Goal: Task Accomplishment & Management: Manage account settings

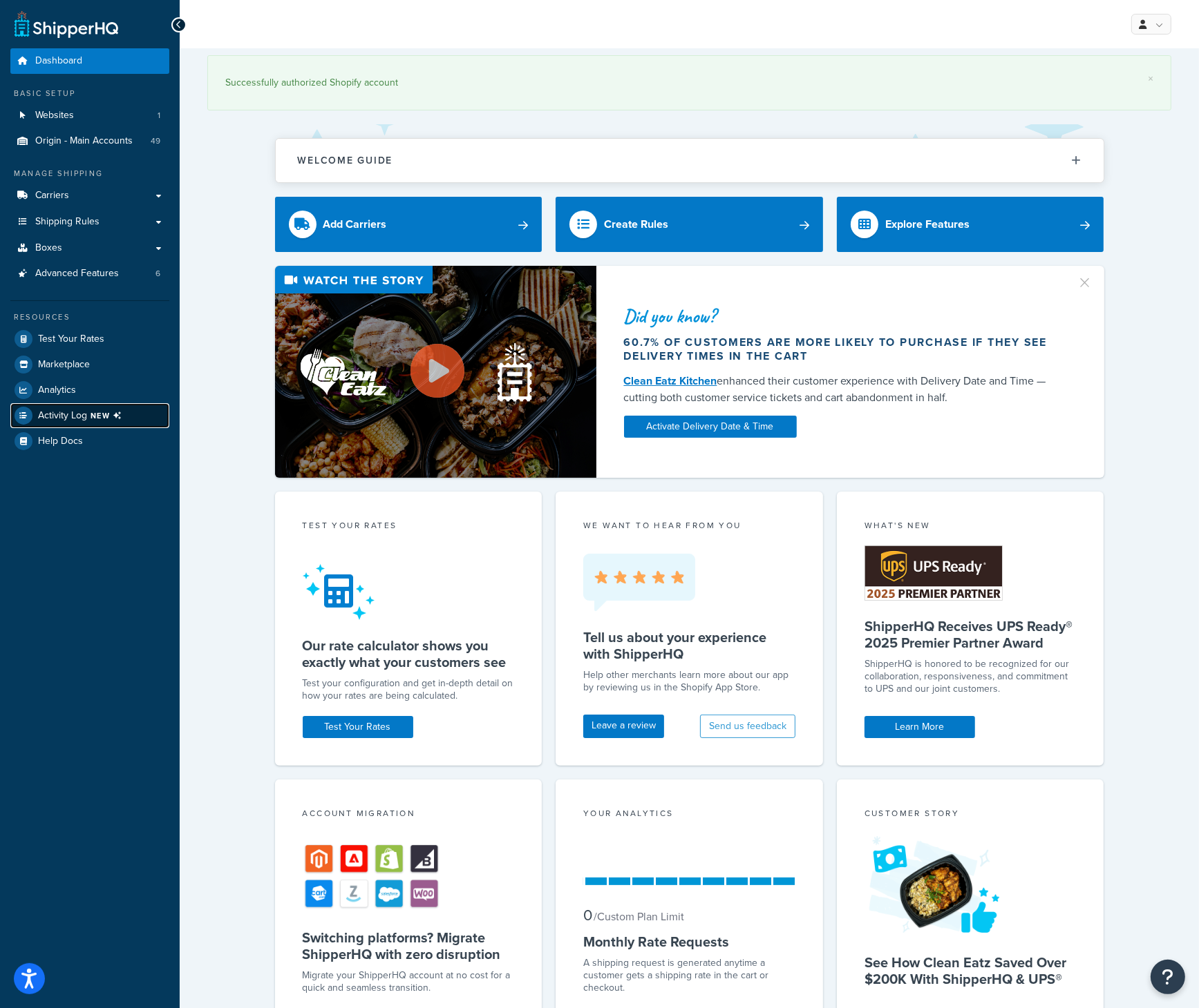
click at [69, 411] on span "Activity Log NEW" at bounding box center [82, 415] width 89 height 18
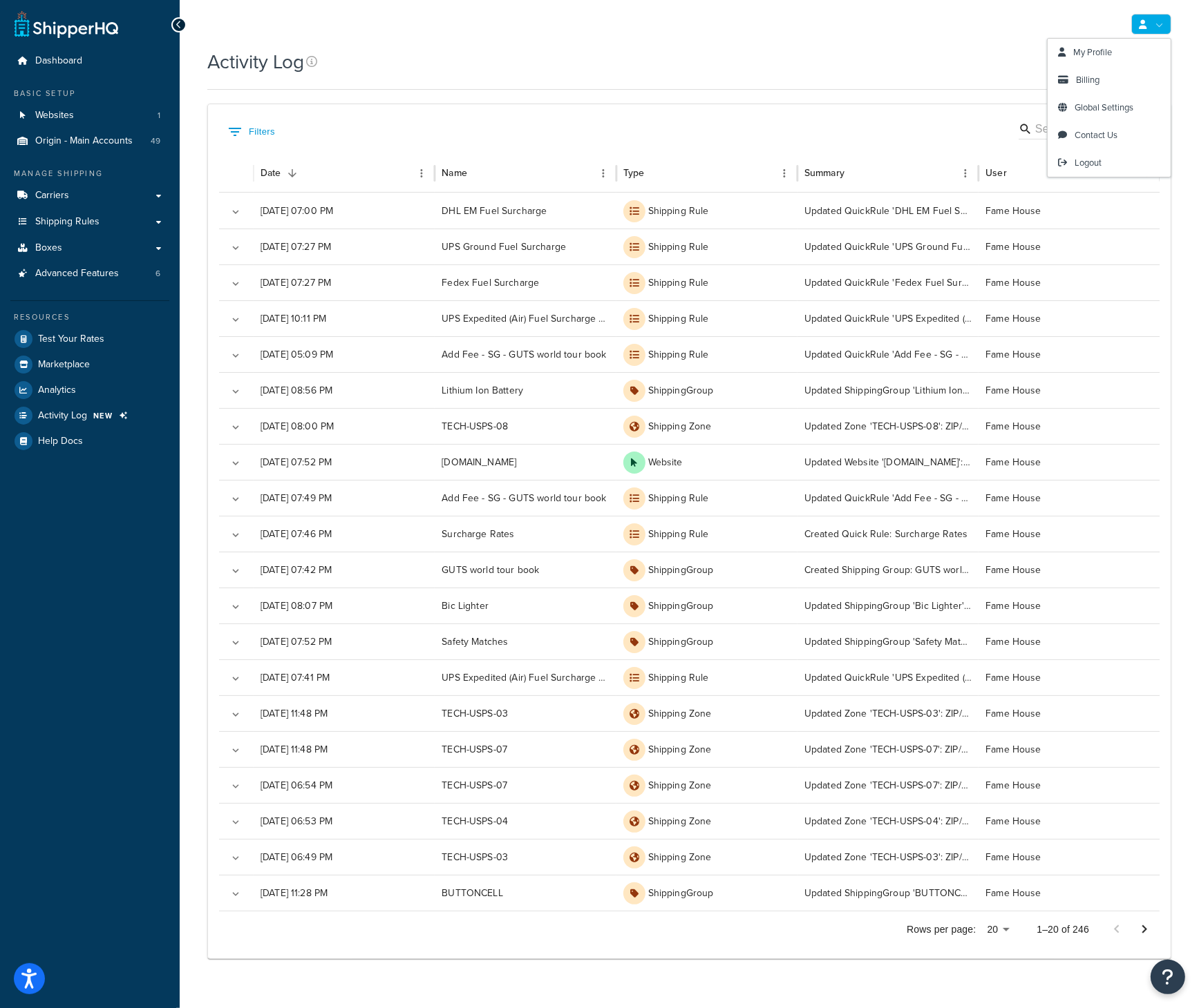
click at [1156, 23] on link at bounding box center [1151, 24] width 40 height 21
click at [1104, 161] on link "Logout" at bounding box center [1109, 163] width 123 height 28
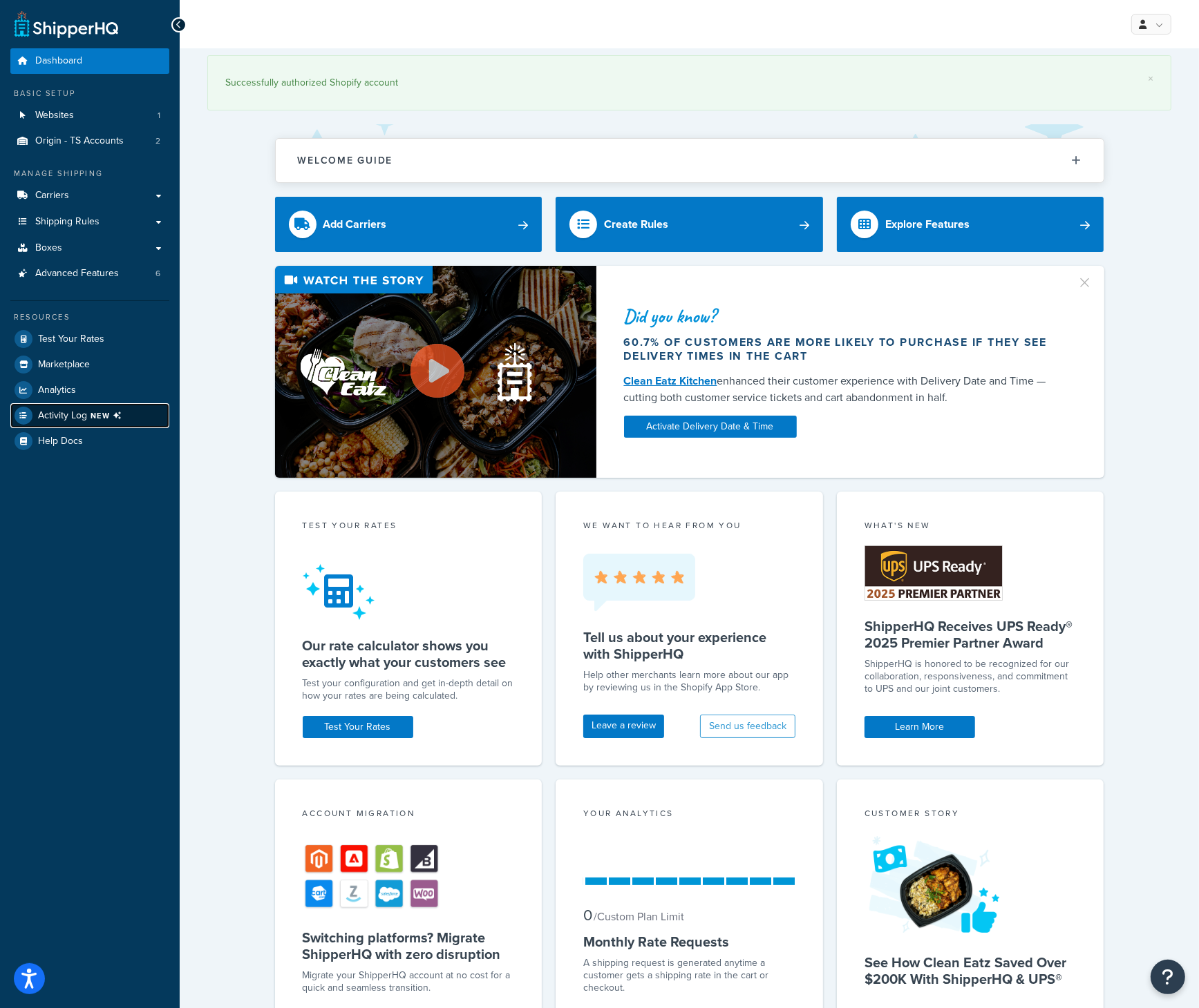
click at [74, 405] on link "Activity Log NEW" at bounding box center [89, 416] width 159 height 25
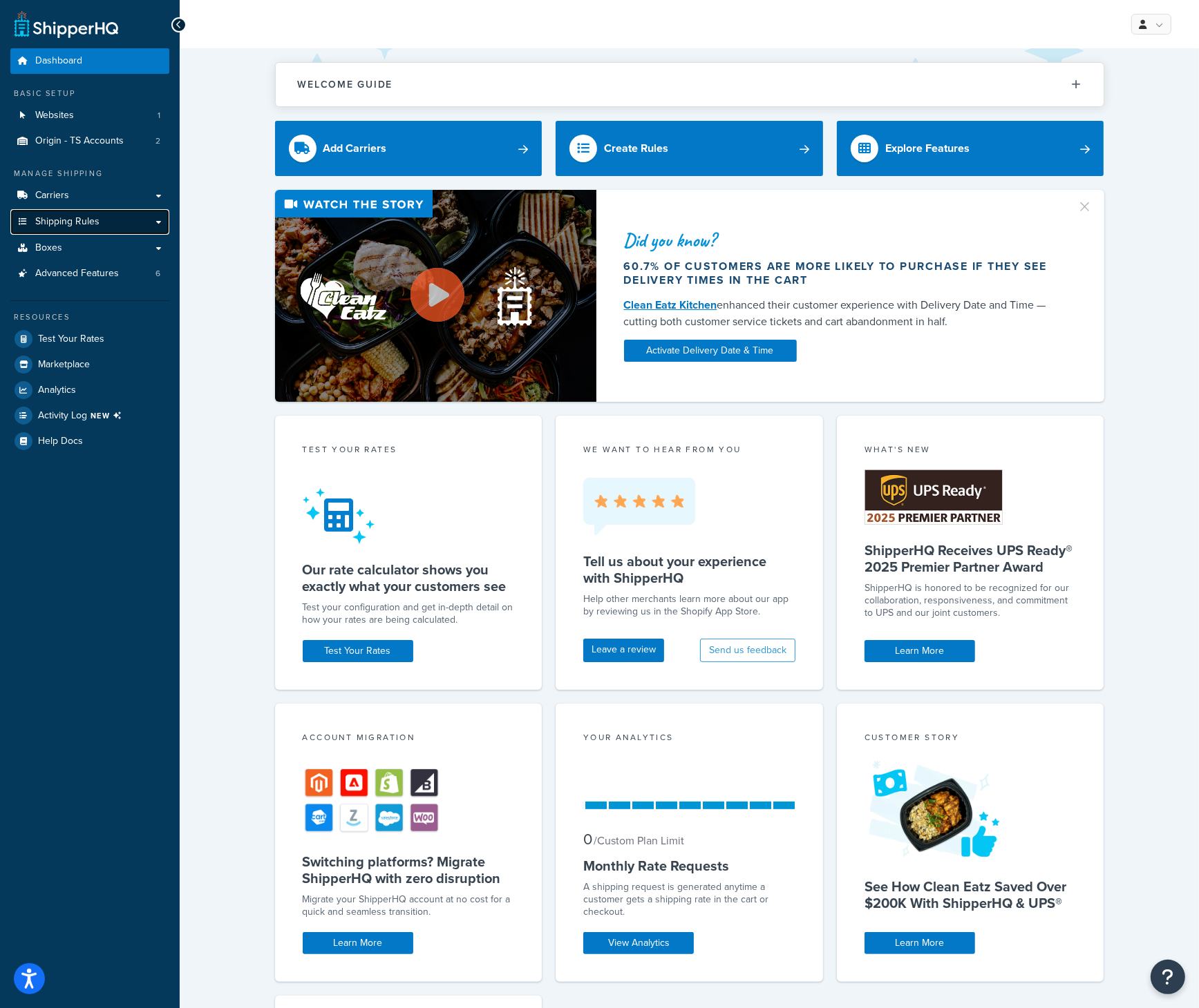
click at [95, 214] on link "Shipping Rules" at bounding box center [89, 221] width 159 height 25
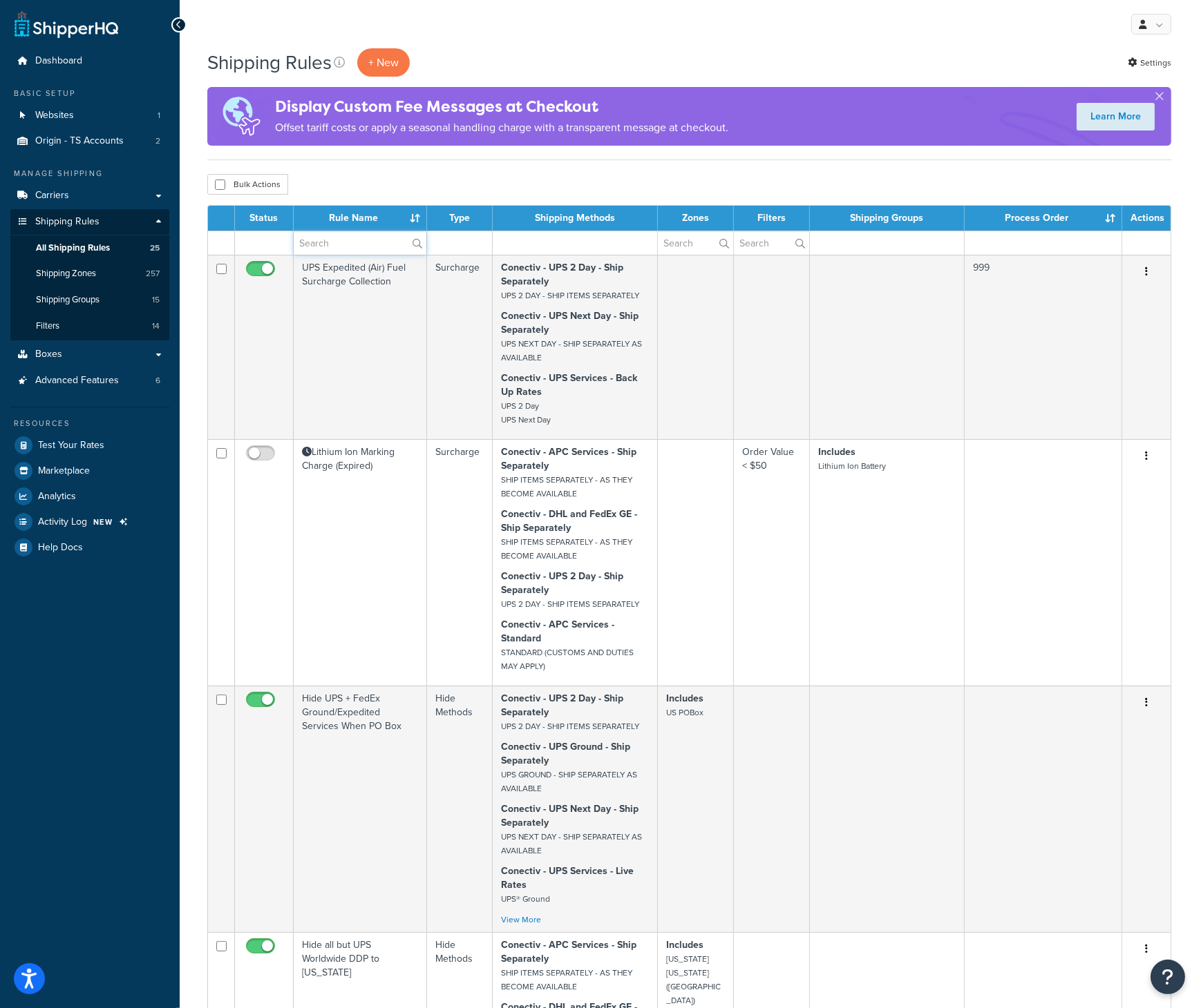
click at [332, 244] on input "text" at bounding box center [360, 243] width 133 height 24
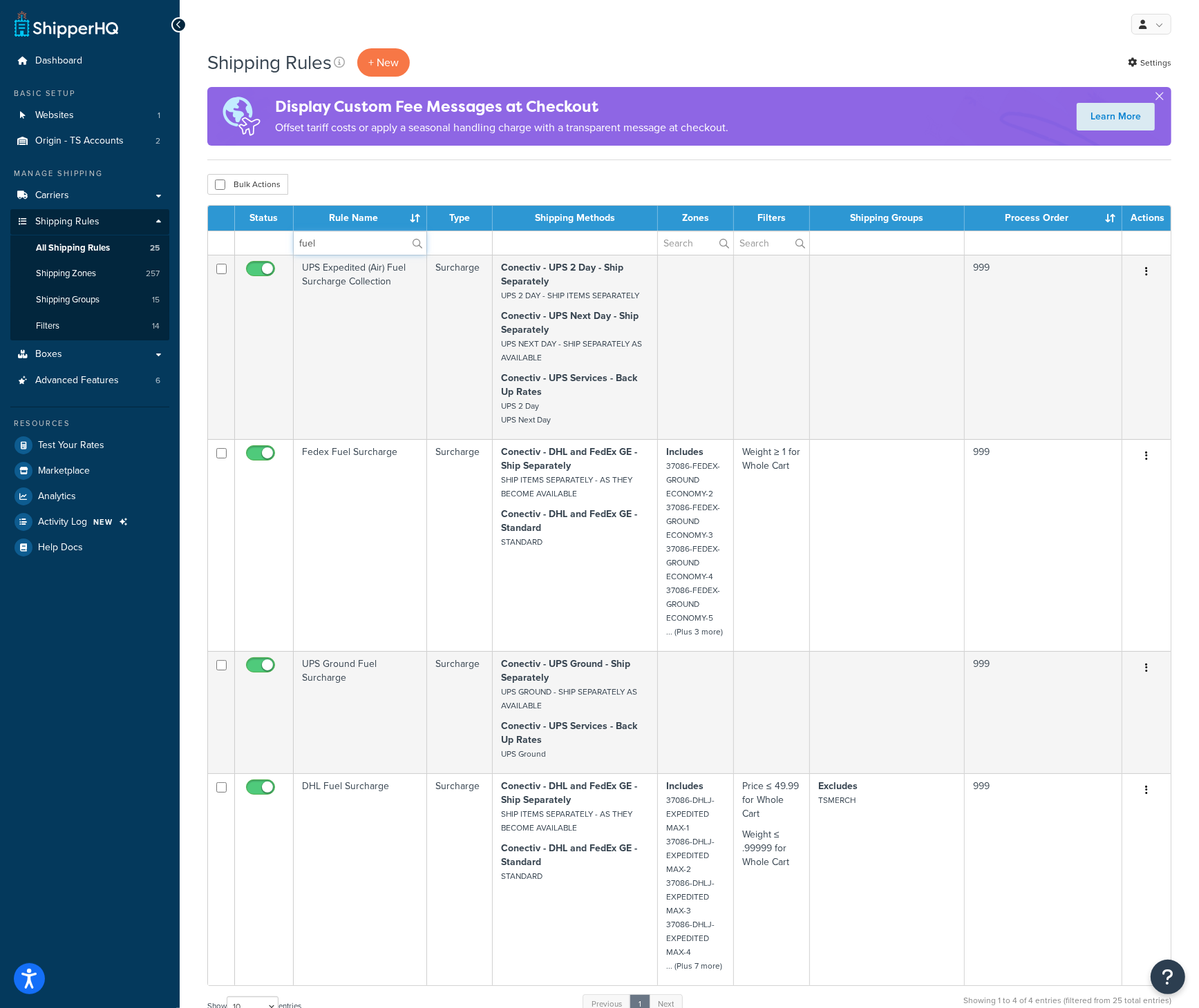
type input "fuel"
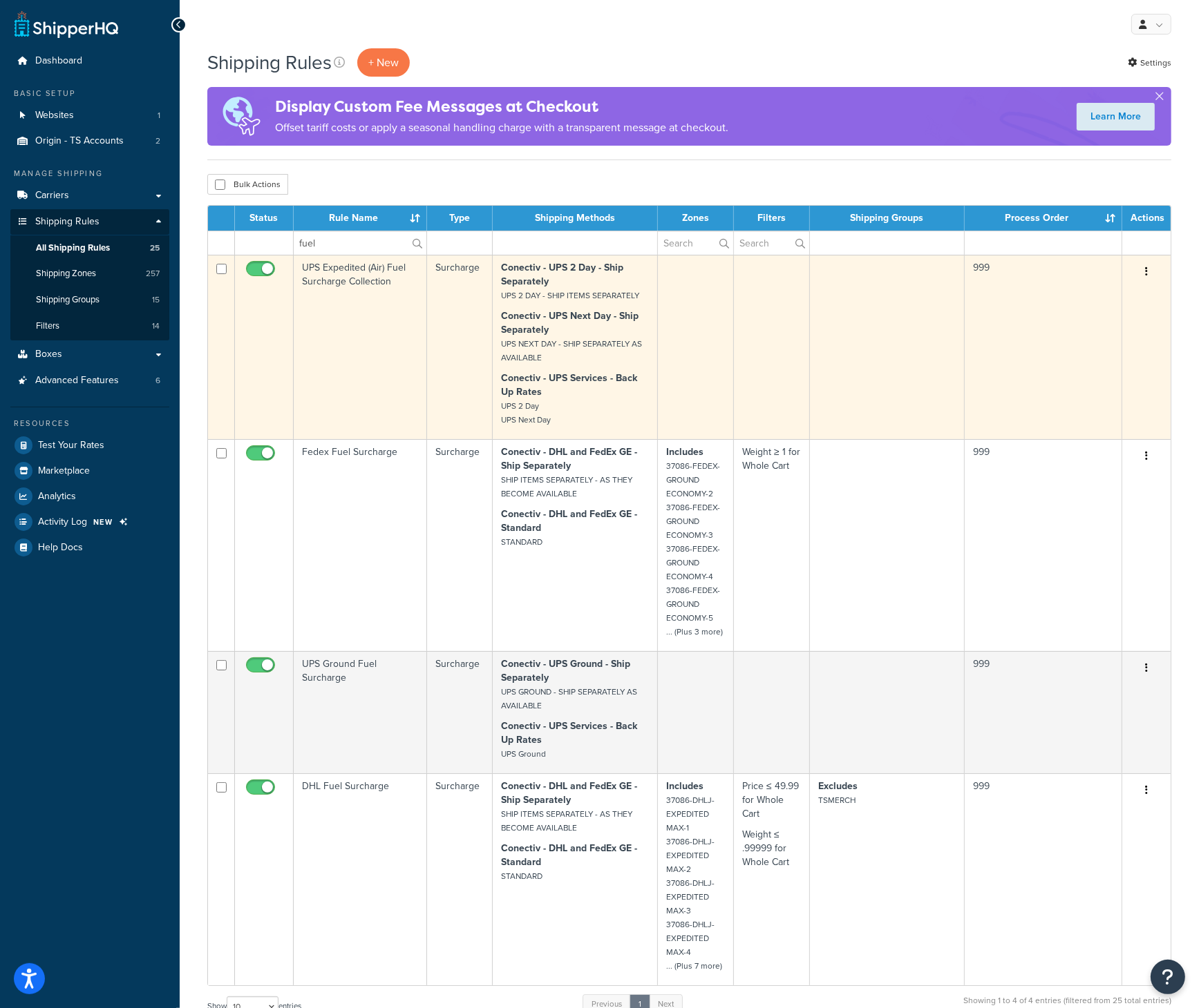
click at [354, 281] on td "UPS Expedited (Air) Fuel Surcharge Collection" at bounding box center [360, 347] width 133 height 184
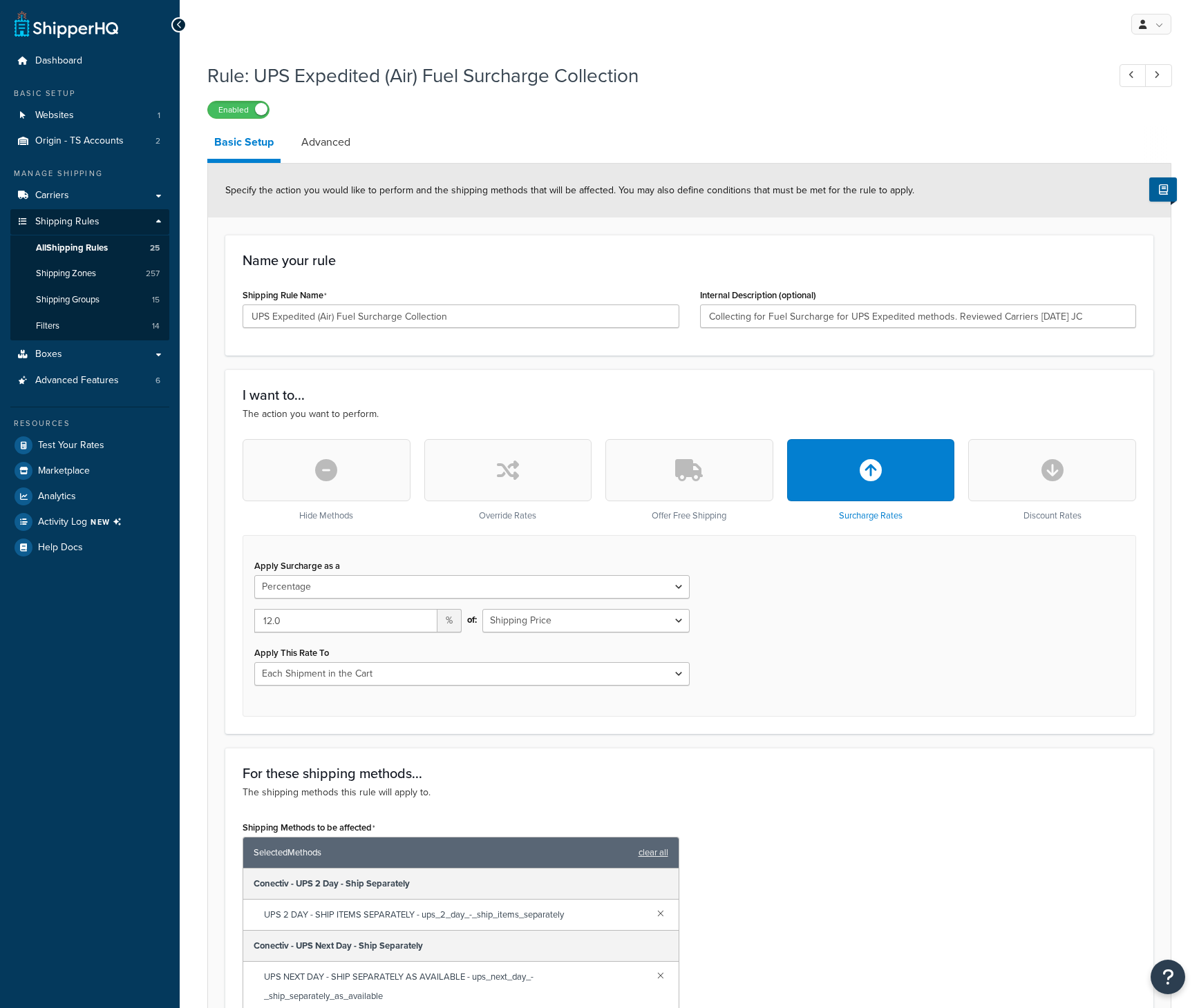
select select "PERCENTAGE"
select select "CART"
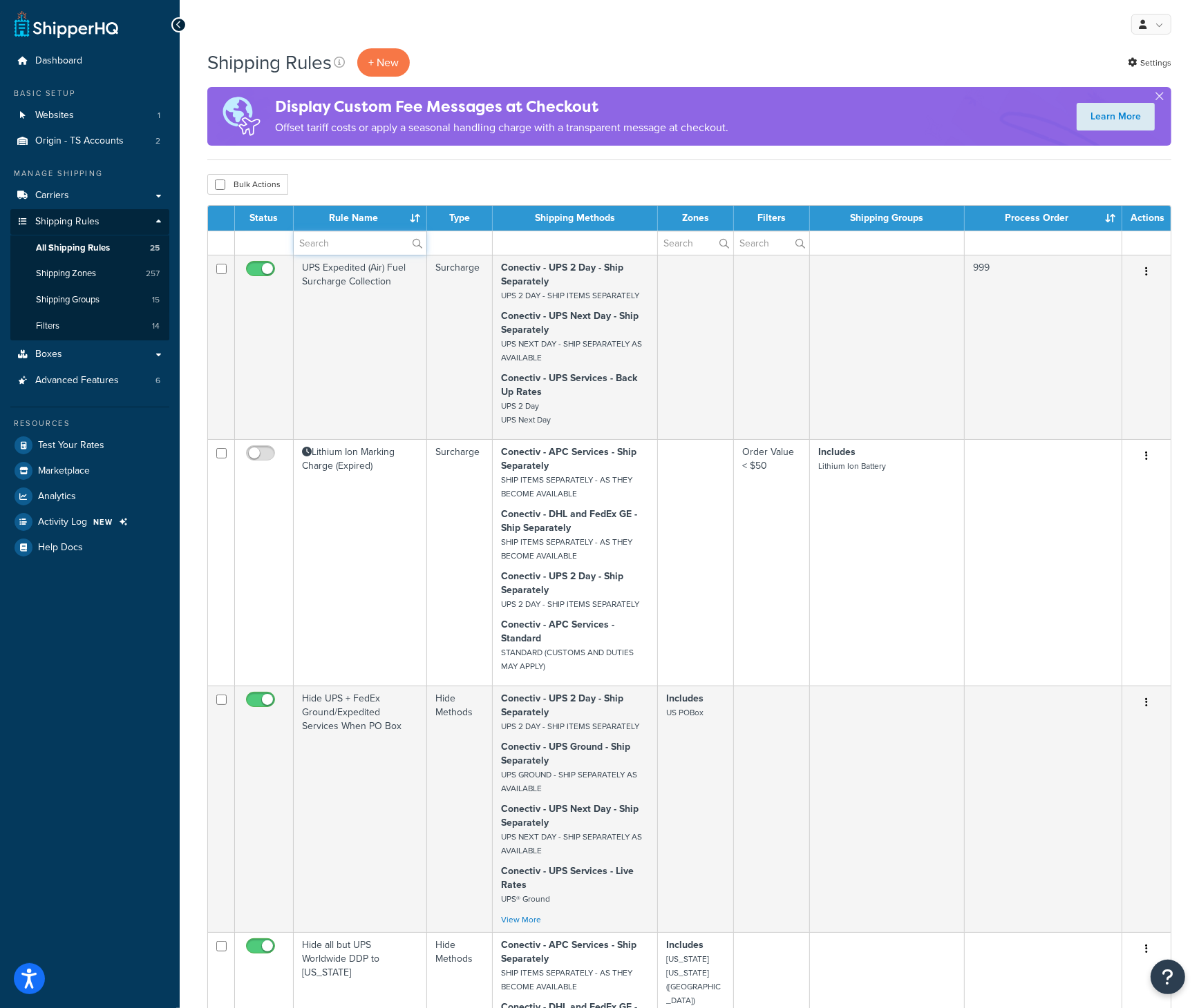
click at [318, 243] on input "text" at bounding box center [360, 243] width 133 height 24
type input "fuel"
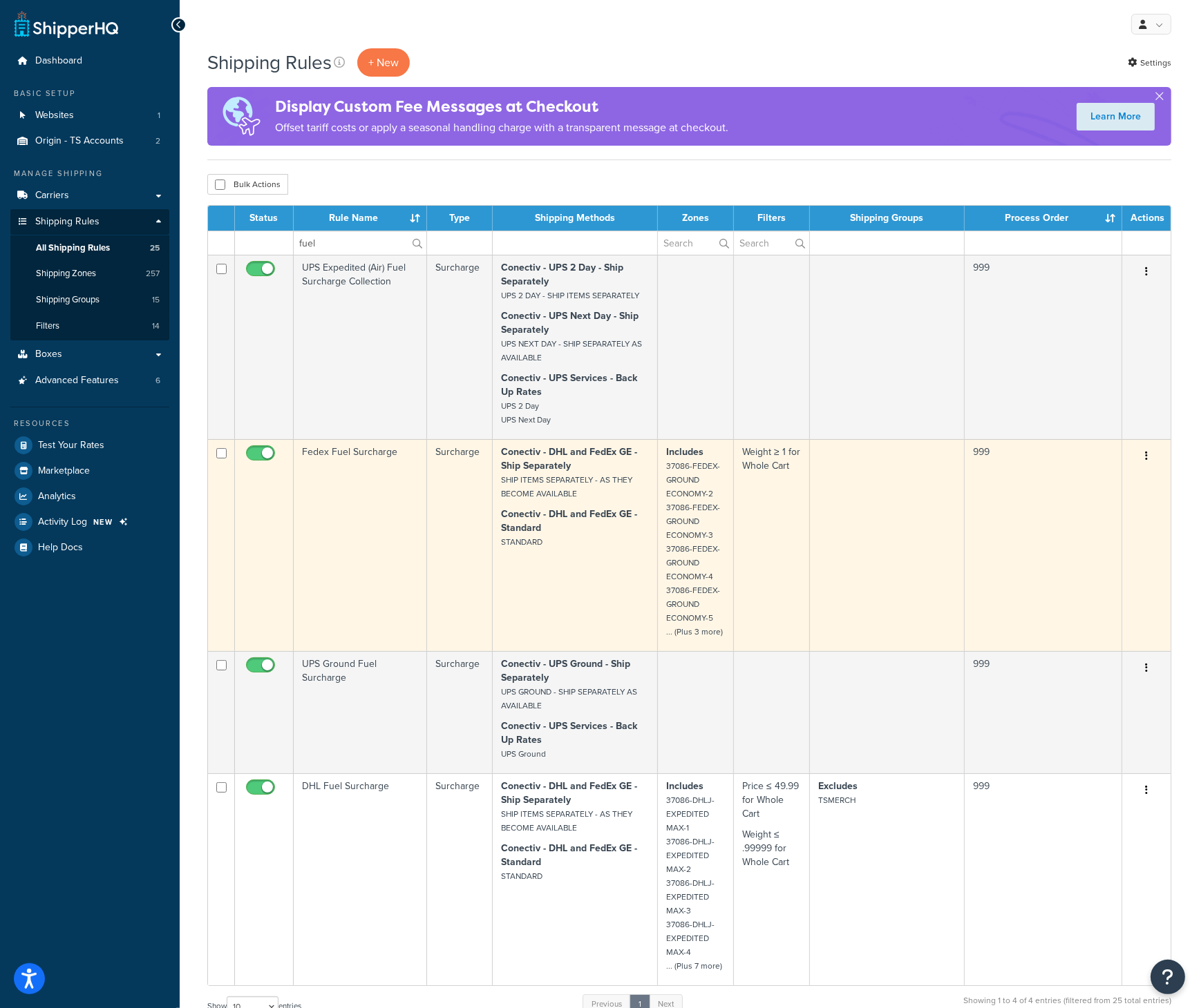
click at [354, 456] on td "Fedex Fuel Surcharge" at bounding box center [360, 545] width 133 height 212
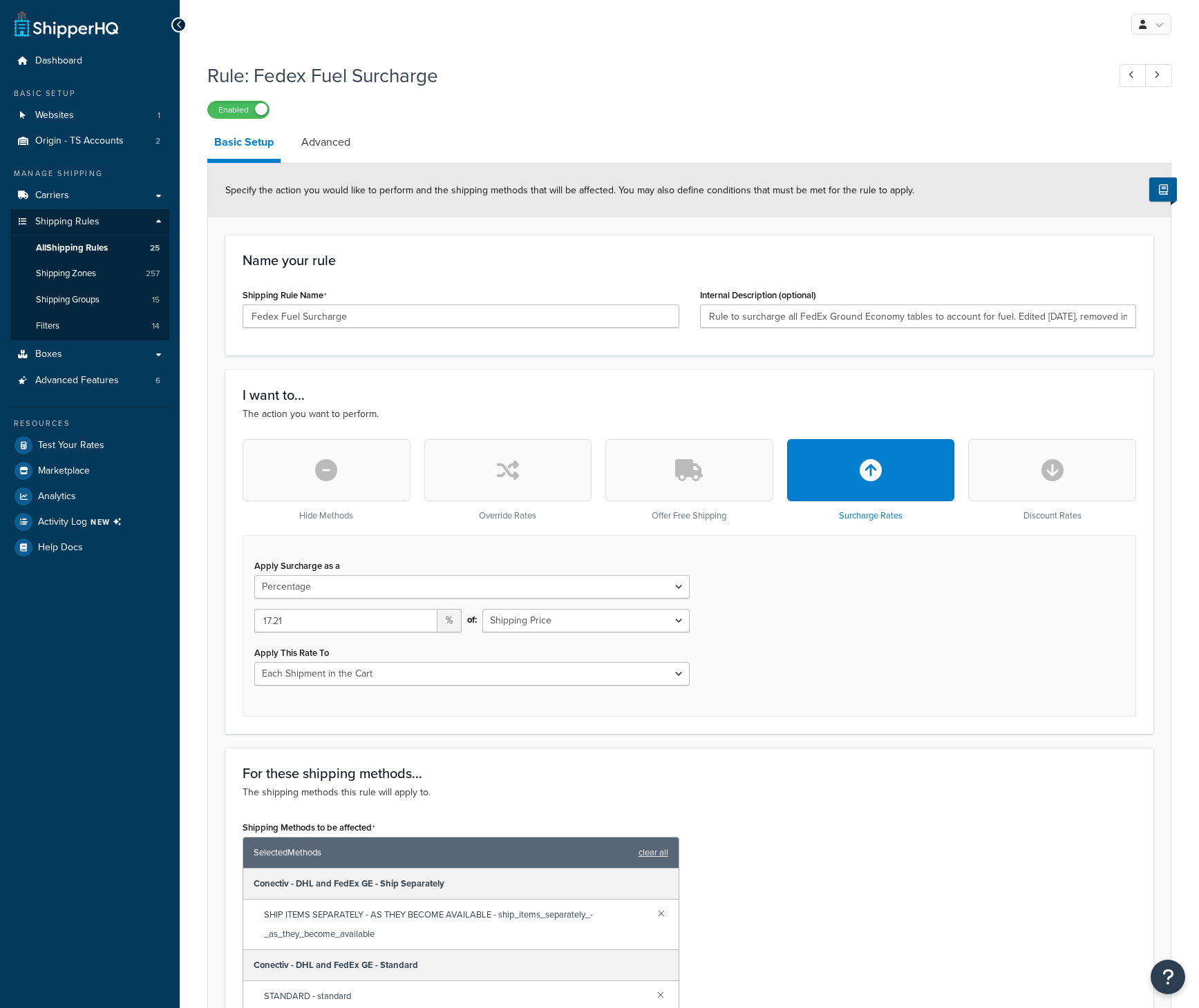
select select "PERCENTAGE"
select select "CART"
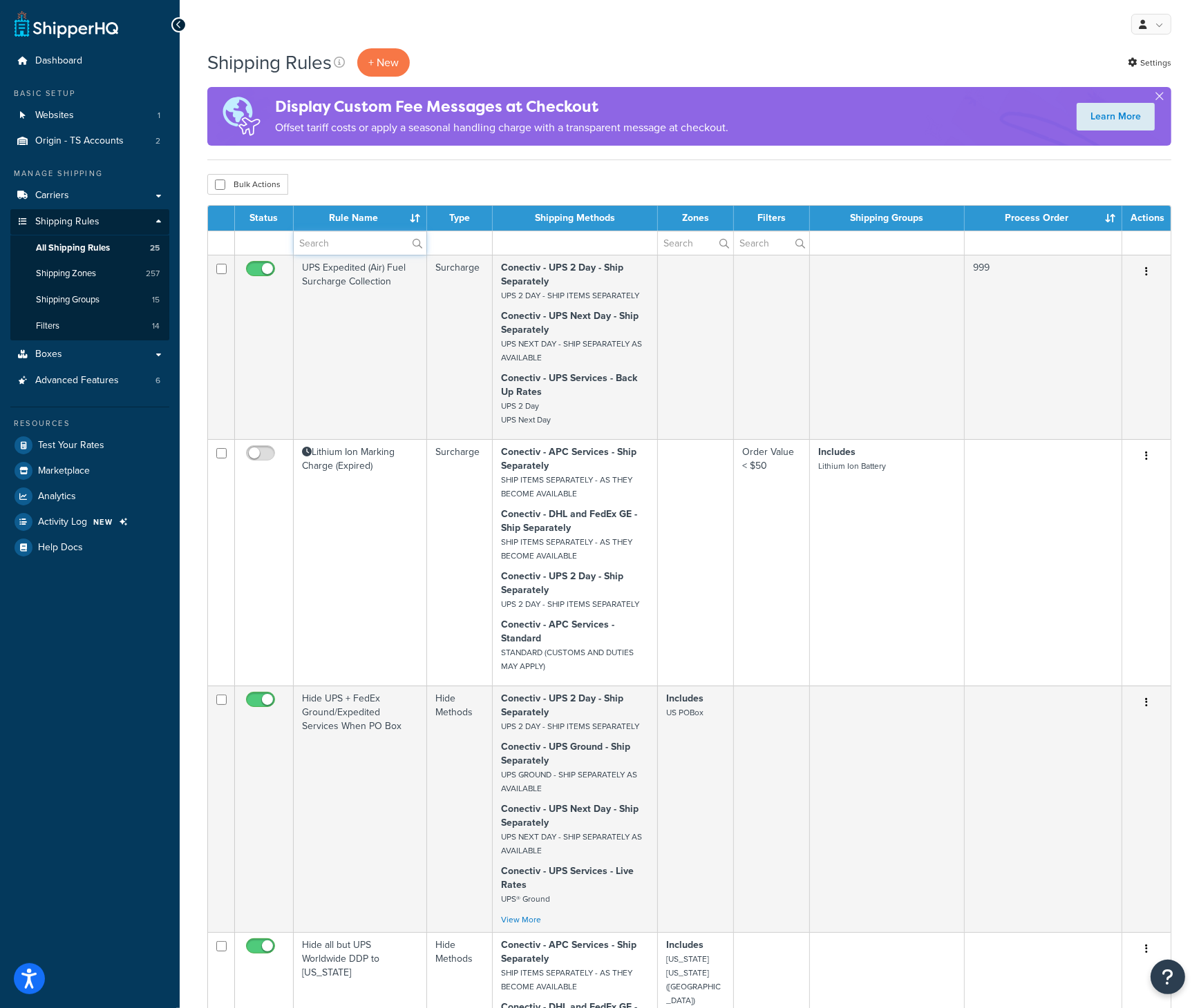
click at [342, 245] on input "text" at bounding box center [360, 243] width 133 height 24
type input "fuel"
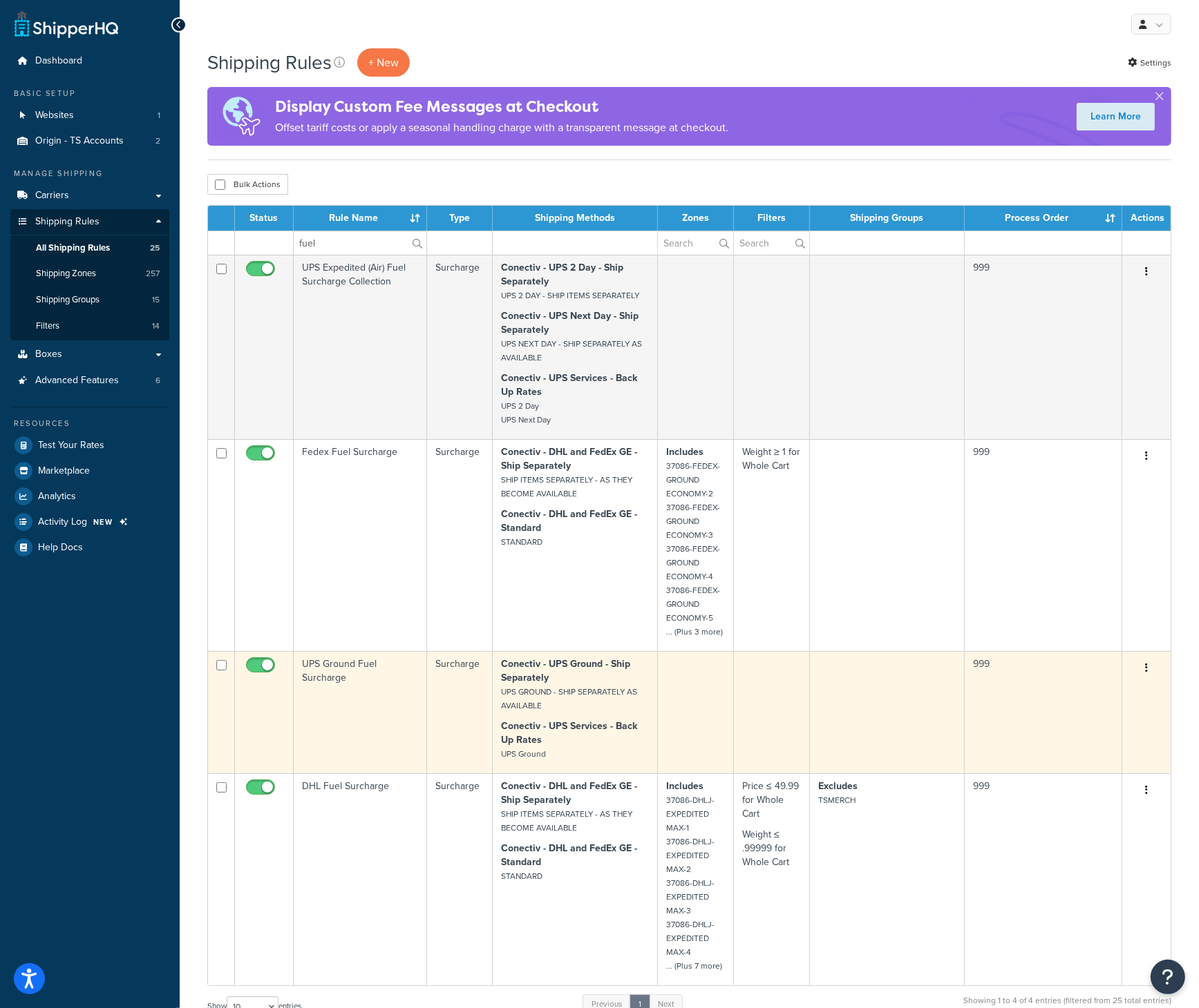
click at [347, 668] on td "UPS Ground Fuel Surcharge" at bounding box center [360, 712] width 133 height 122
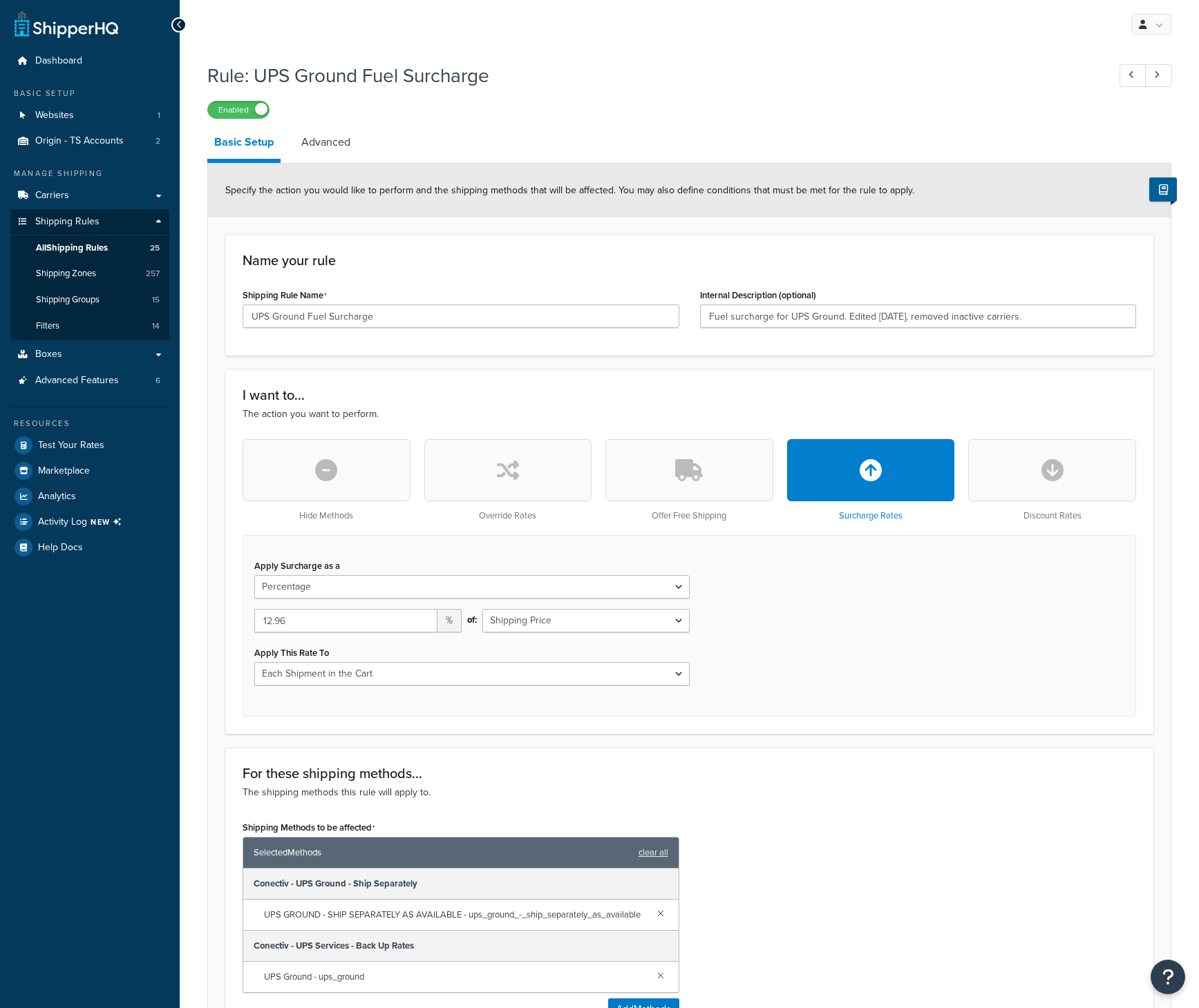
select select "PERCENTAGE"
select select "CART"
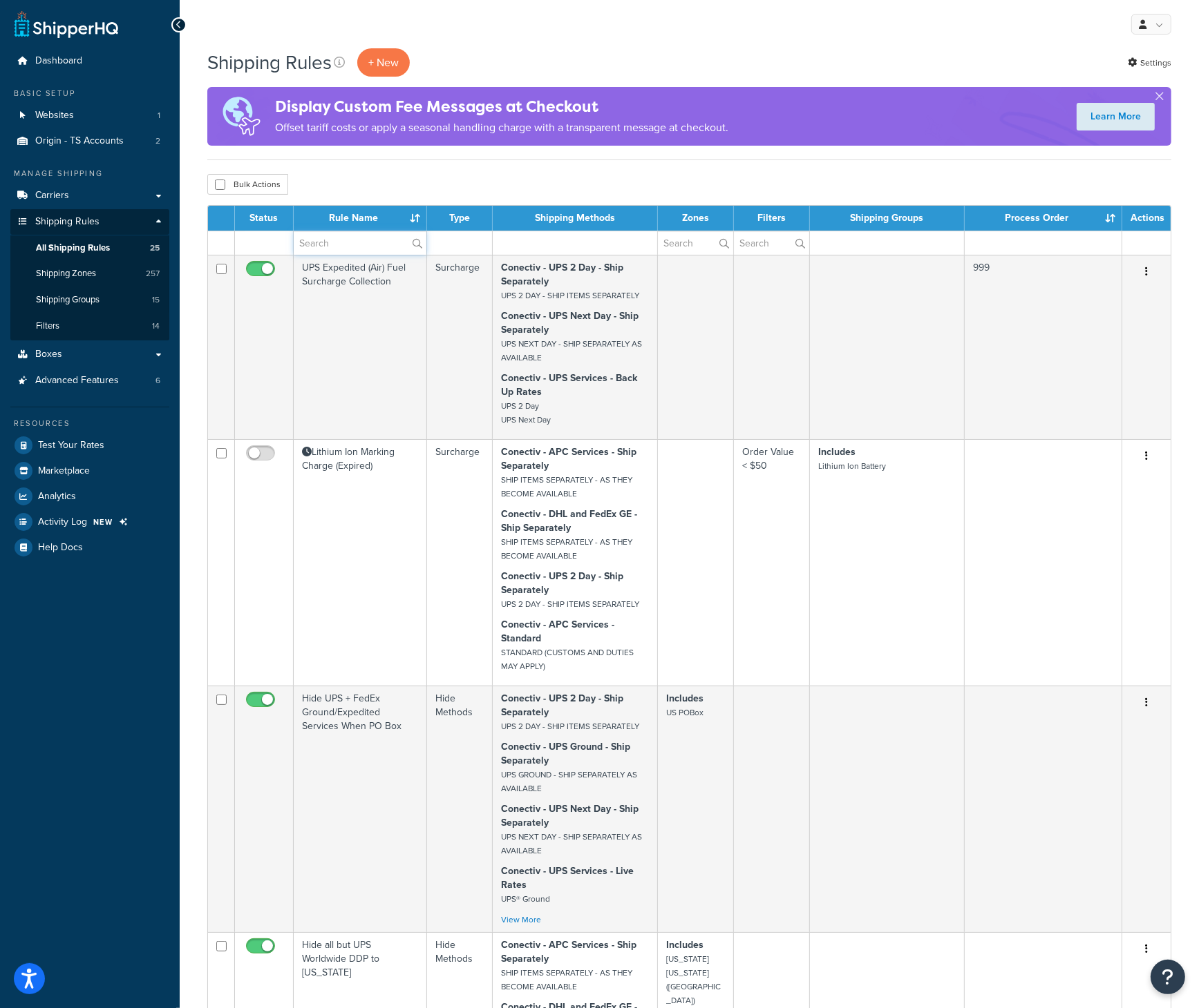
click at [365, 241] on input "text" at bounding box center [360, 243] width 133 height 24
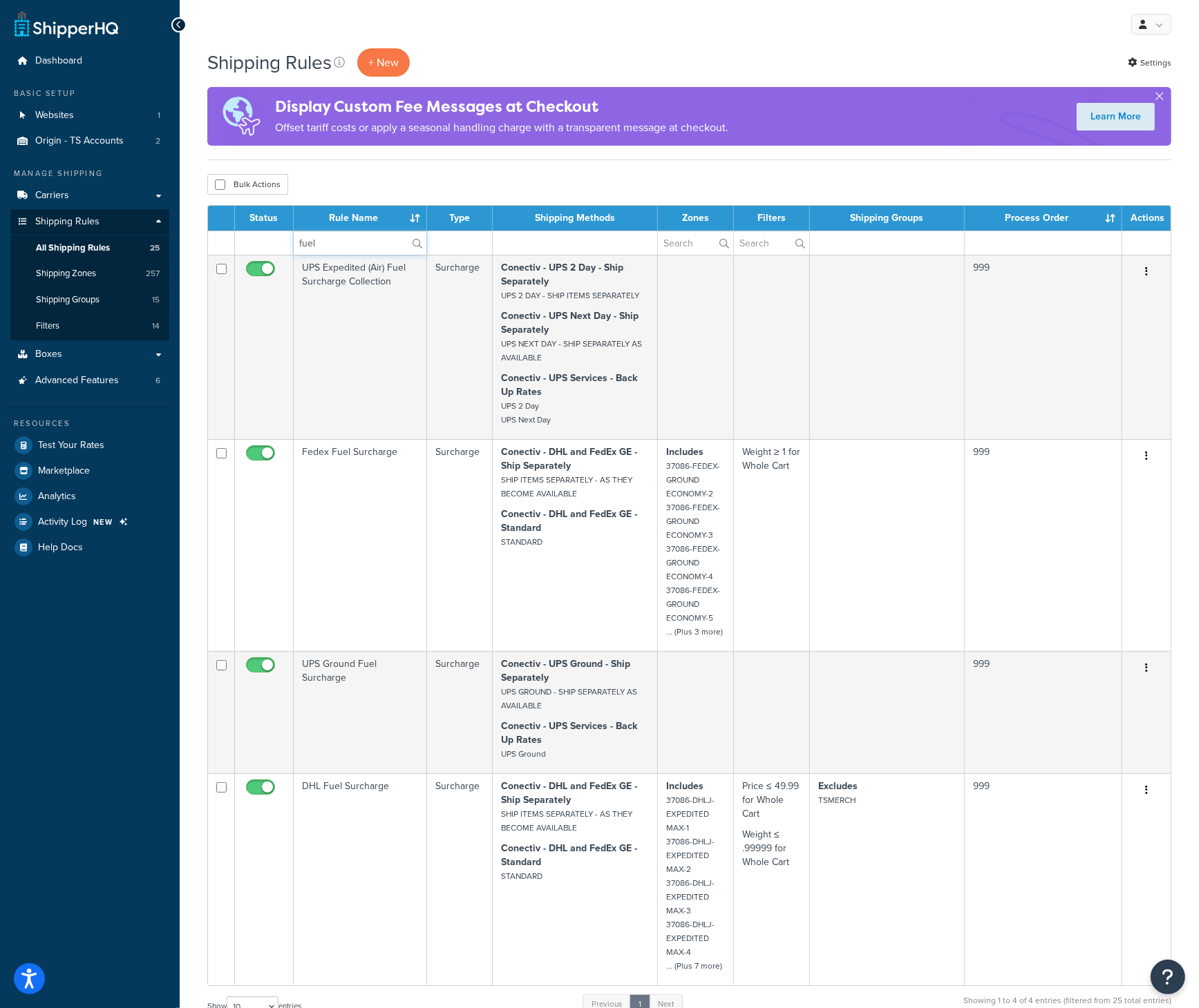
type input "fuel"
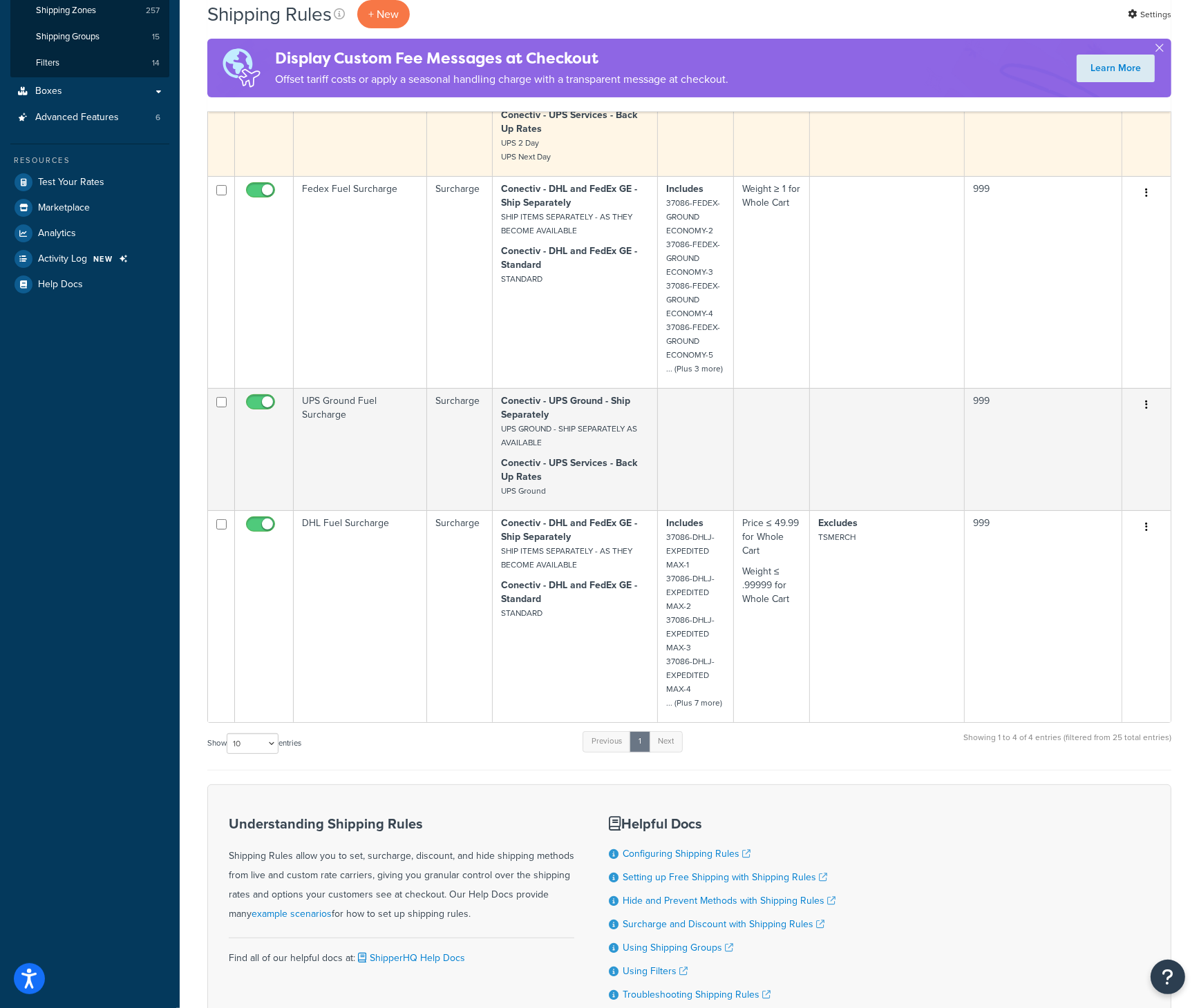
scroll to position [277, 0]
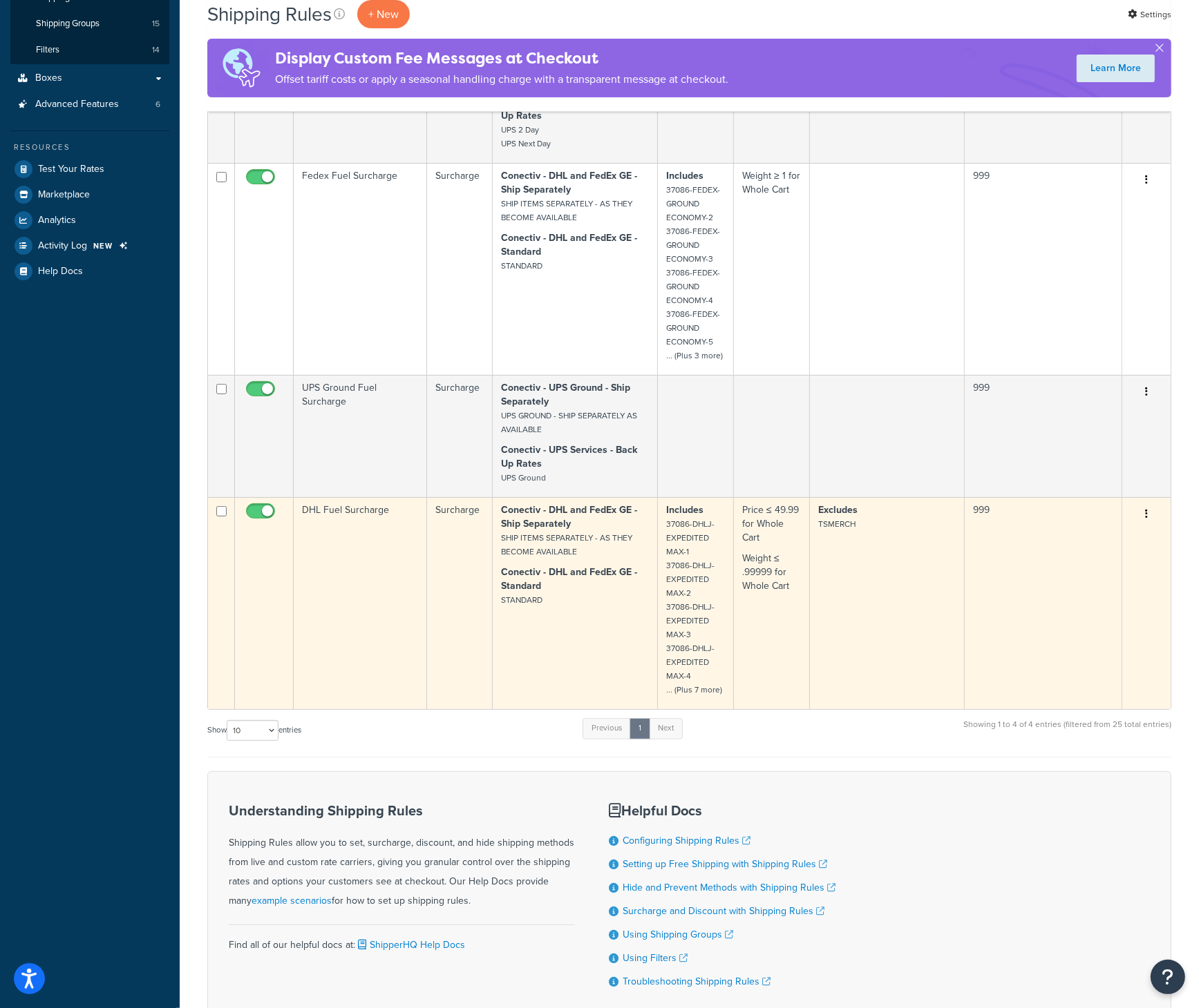
click at [345, 509] on td "DHL Fuel Surcharge" at bounding box center [360, 603] width 133 height 212
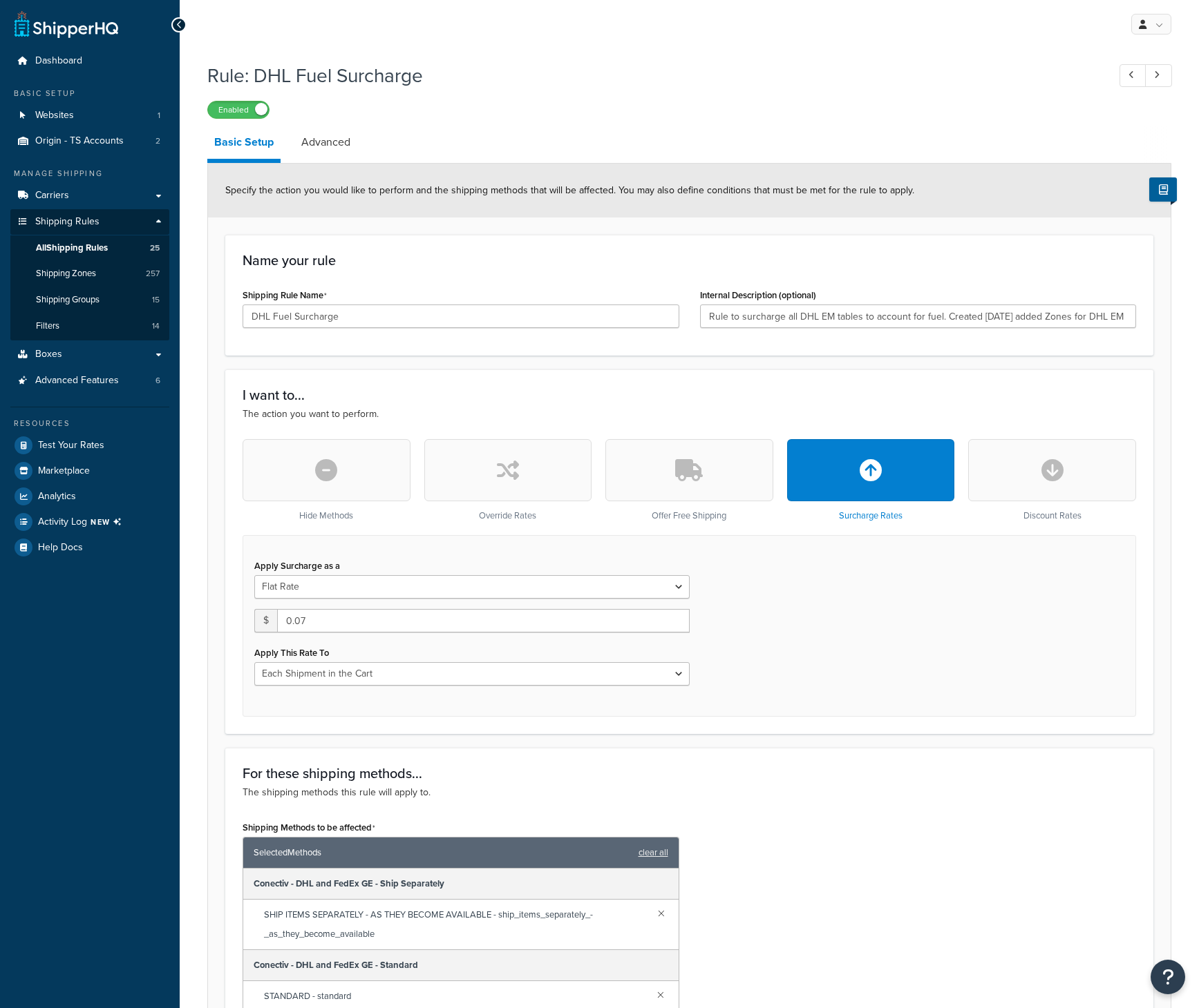
select select "CART"
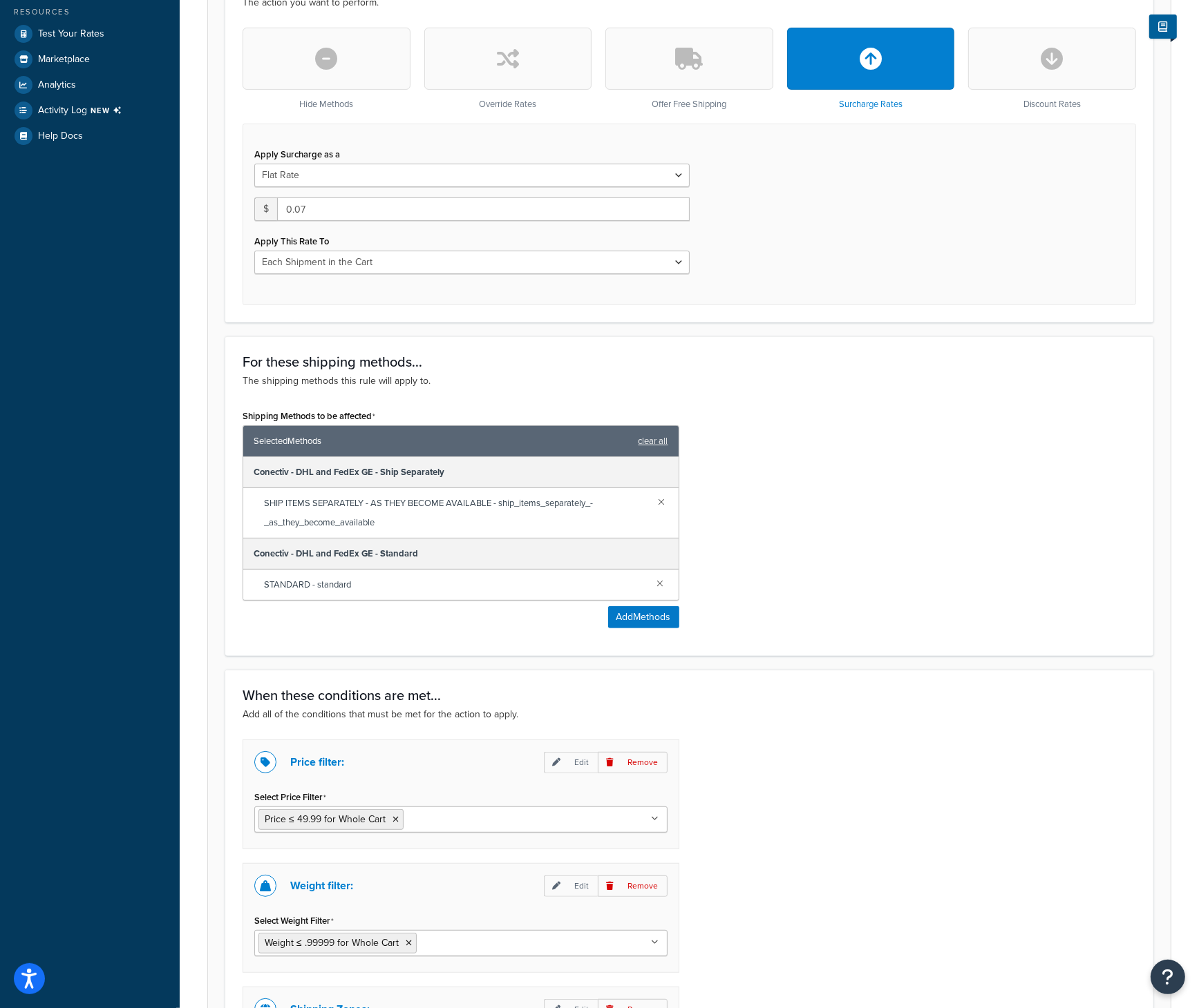
scroll to position [414, 0]
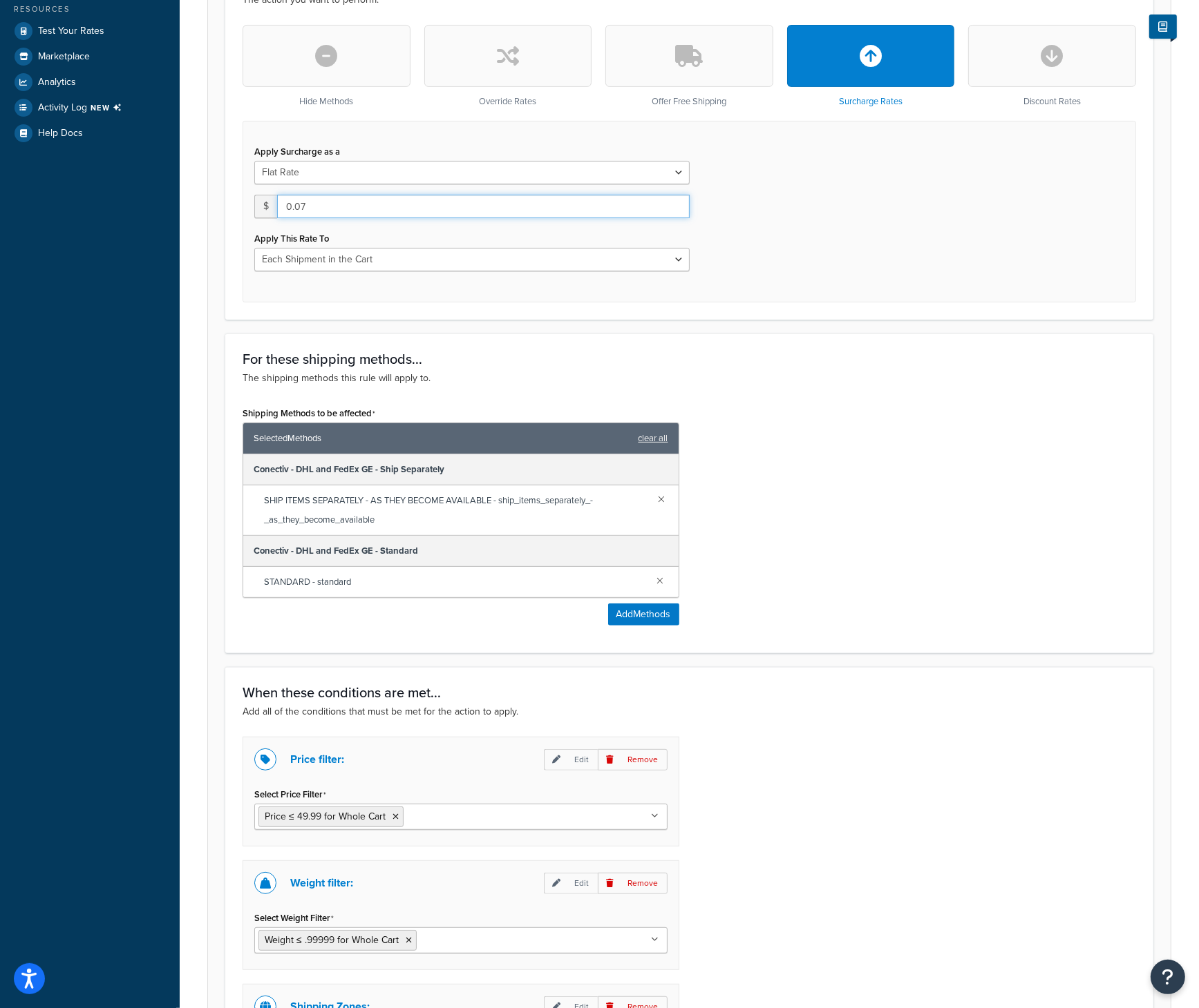
click at [317, 205] on input "0.07" at bounding box center [483, 206] width 413 height 24
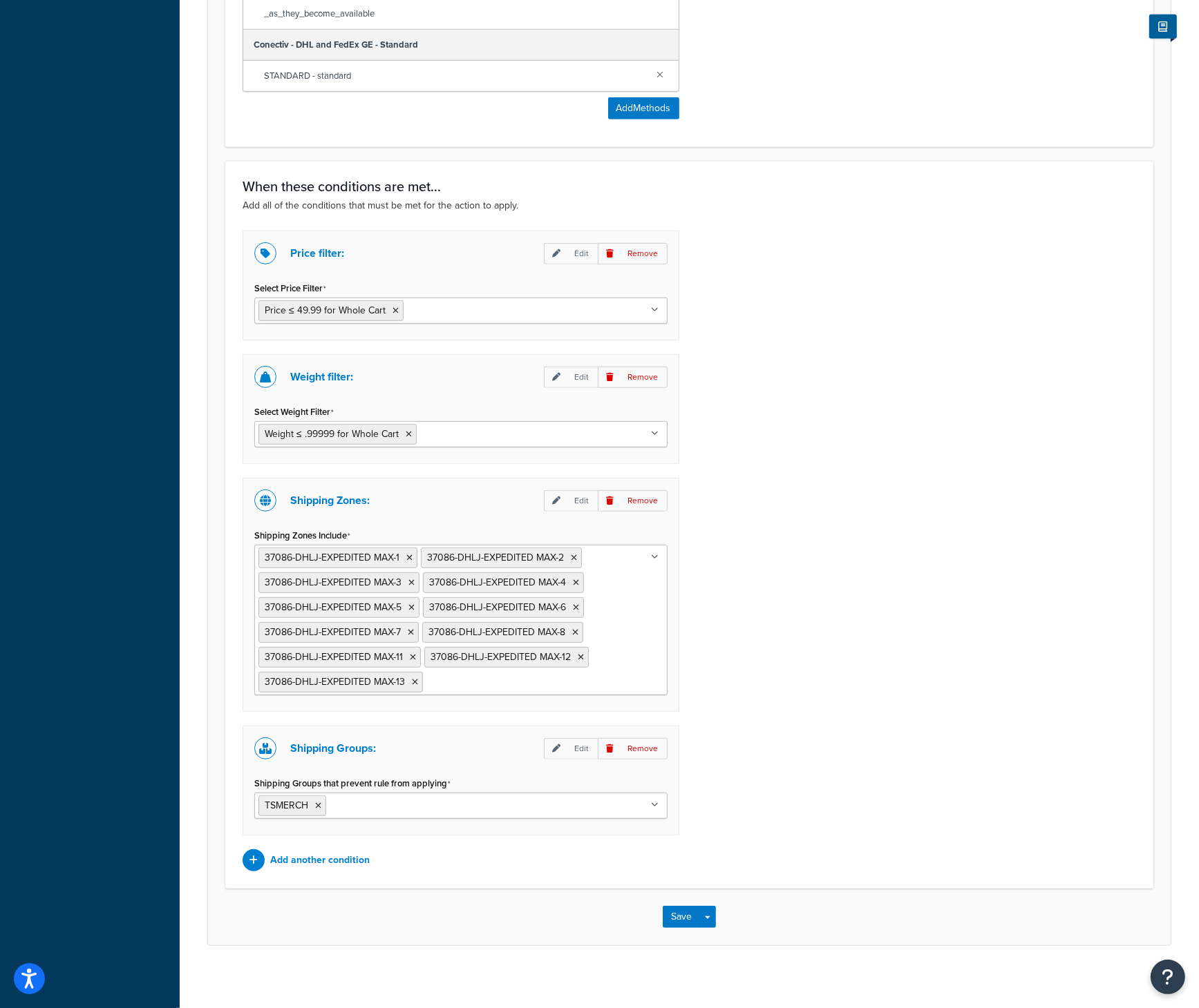
scroll to position [921, 0]
type input "0.08"
click at [674, 916] on button "Save" at bounding box center [681, 916] width 38 height 22
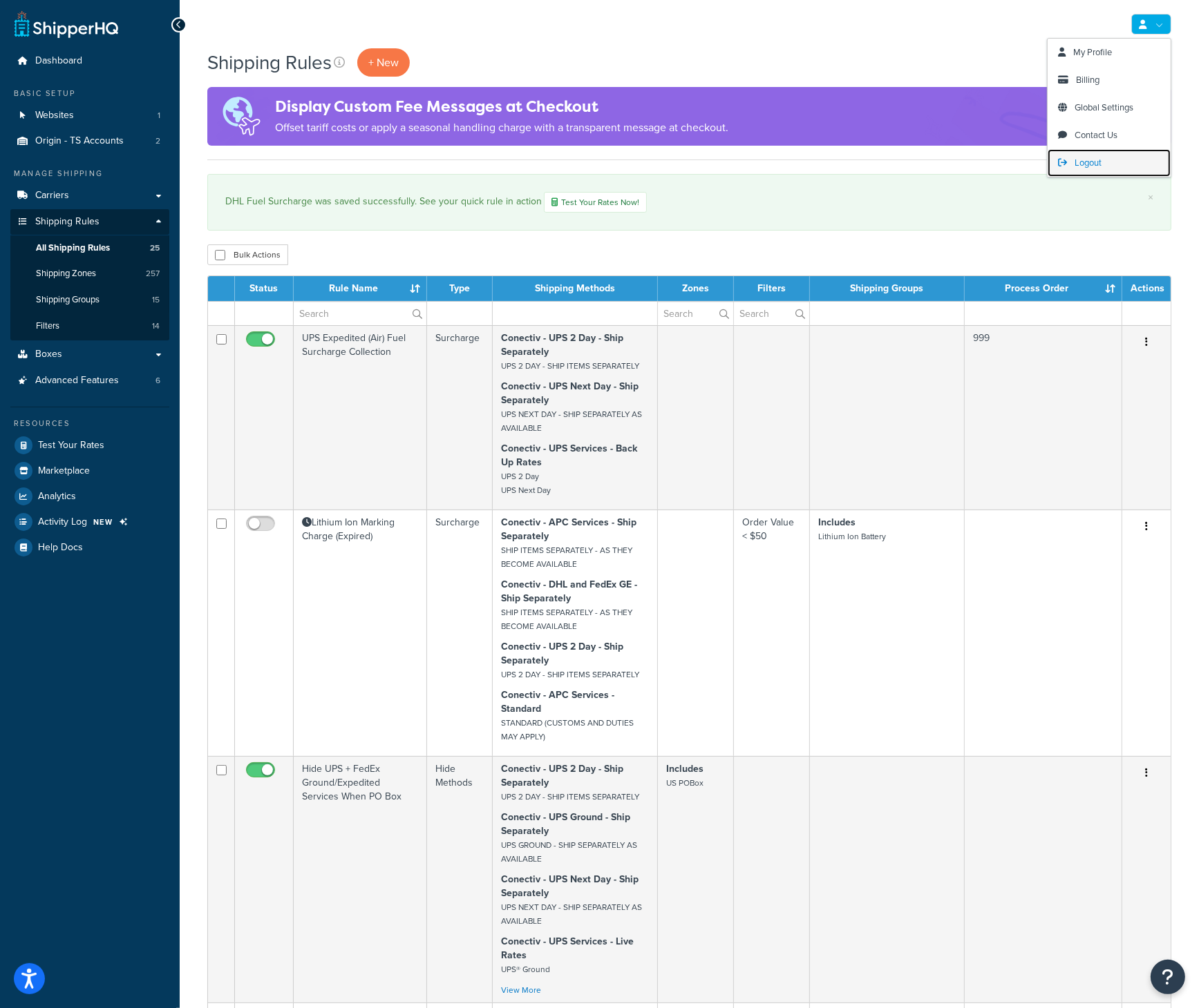
click at [1098, 162] on span "Logout" at bounding box center [1088, 162] width 27 height 13
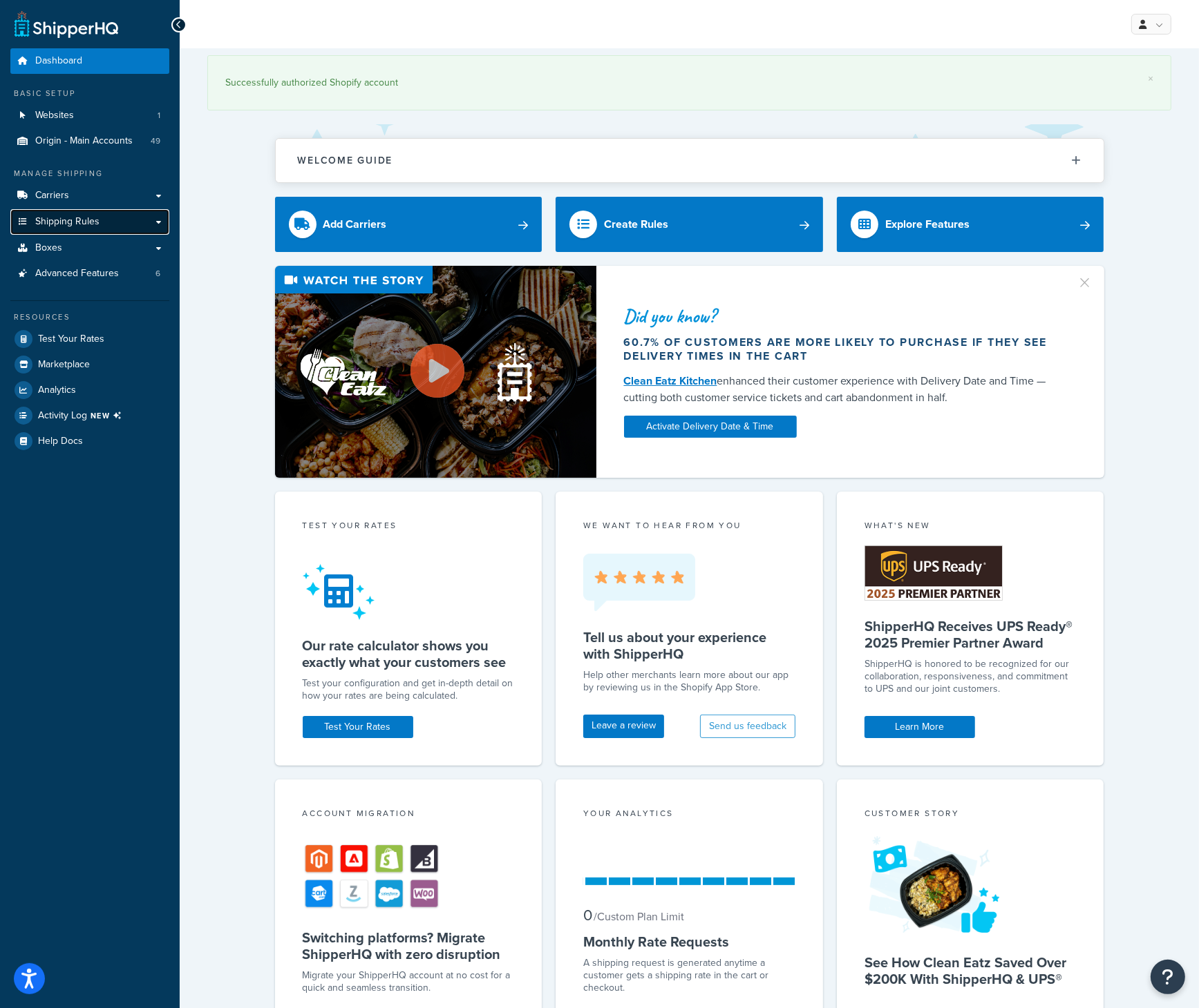
click at [80, 217] on span "Shipping Rules" at bounding box center [68, 221] width 65 height 12
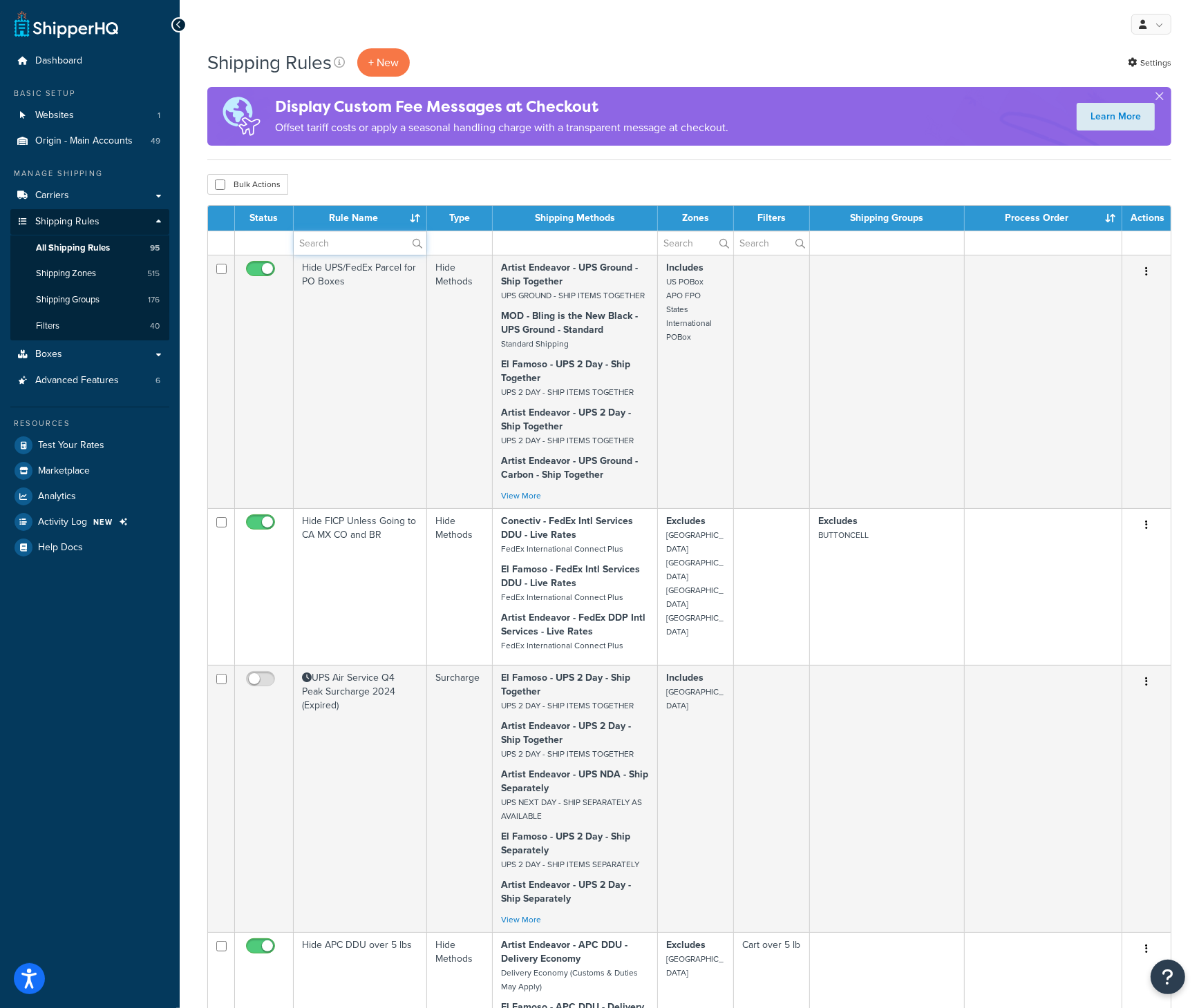
click at [334, 248] on input "text" at bounding box center [360, 243] width 133 height 24
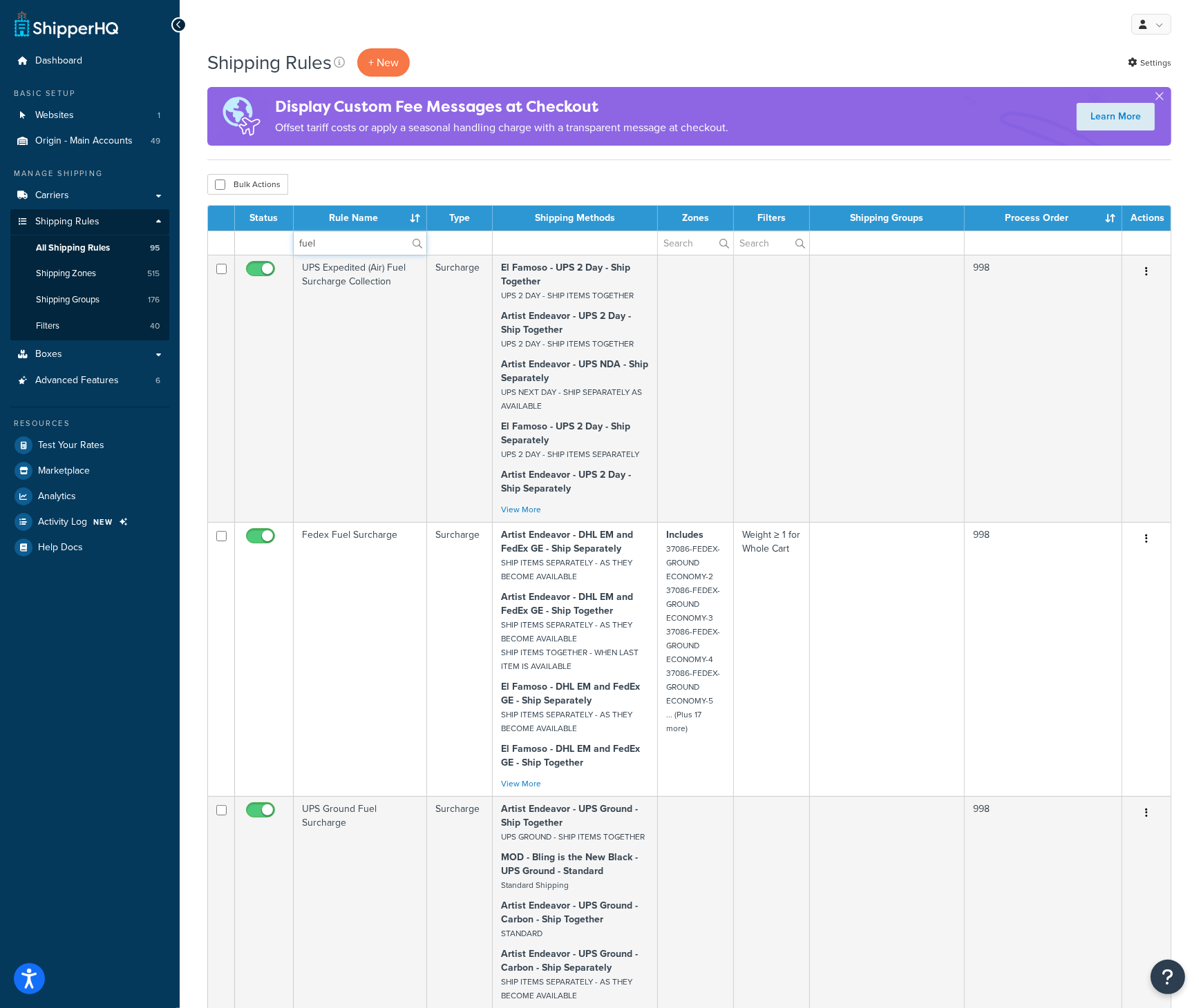
type input "fuel"
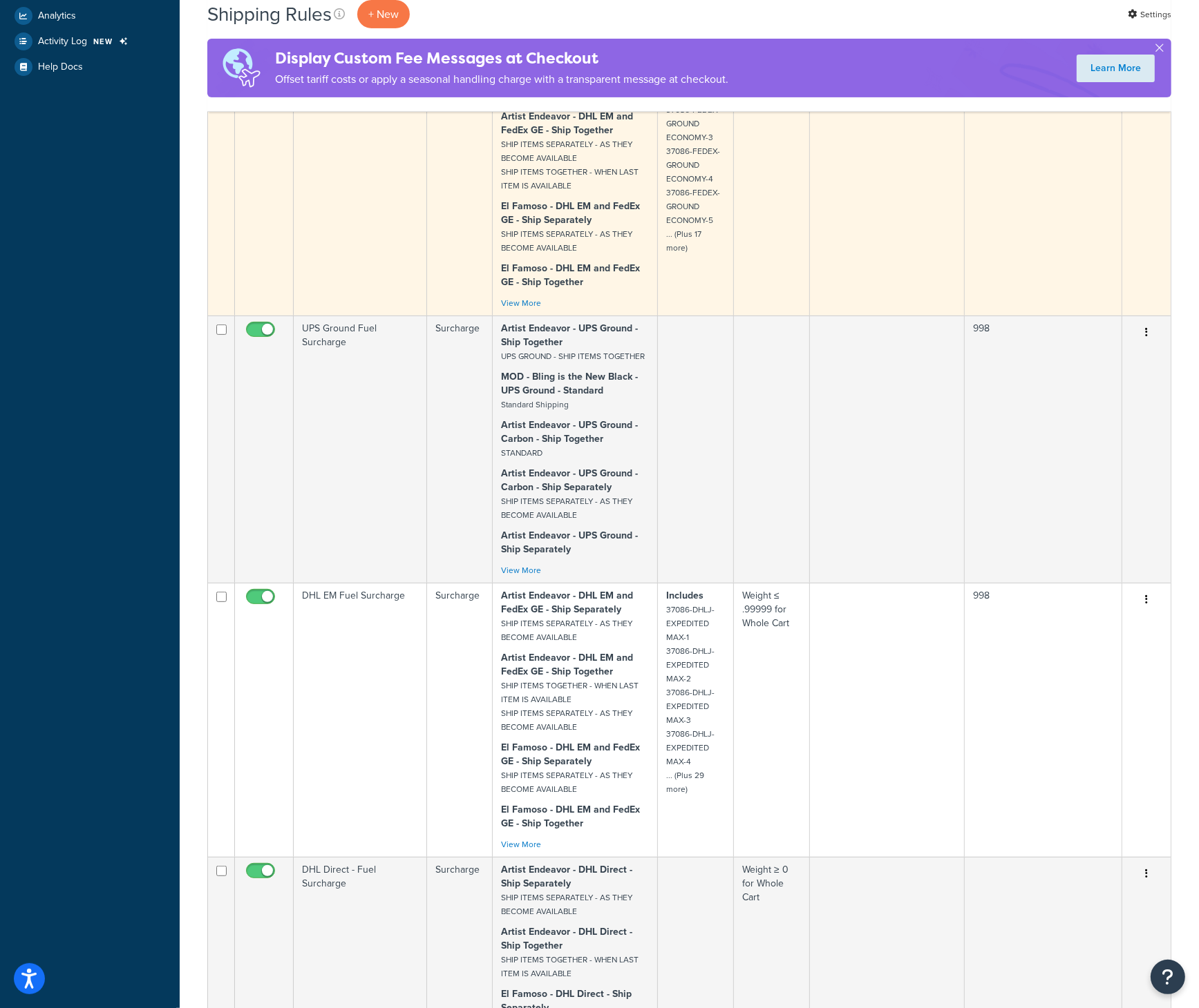
scroll to position [483, 0]
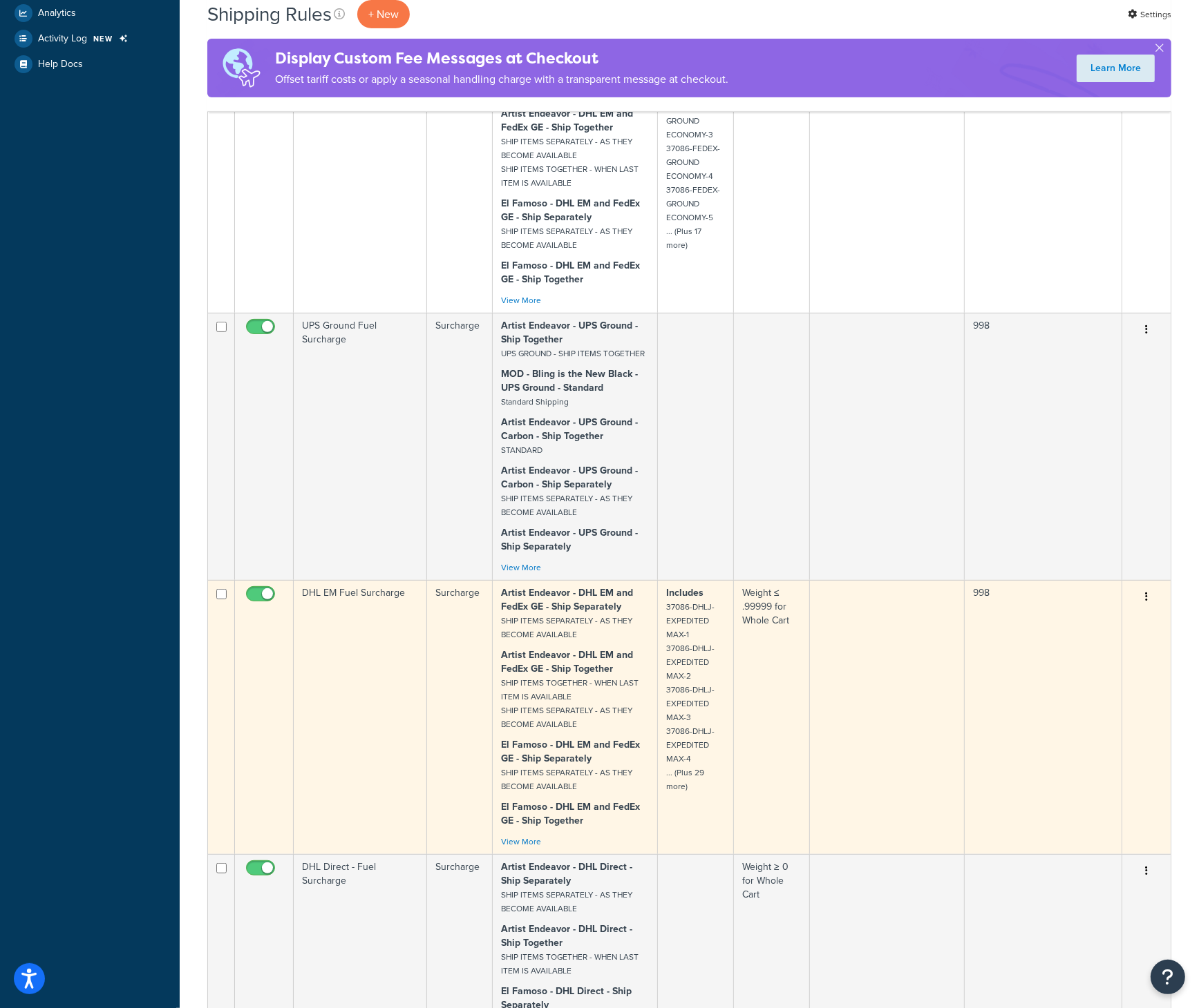
click at [360, 592] on td "DHL EM Fuel Surcharge" at bounding box center [360, 717] width 133 height 274
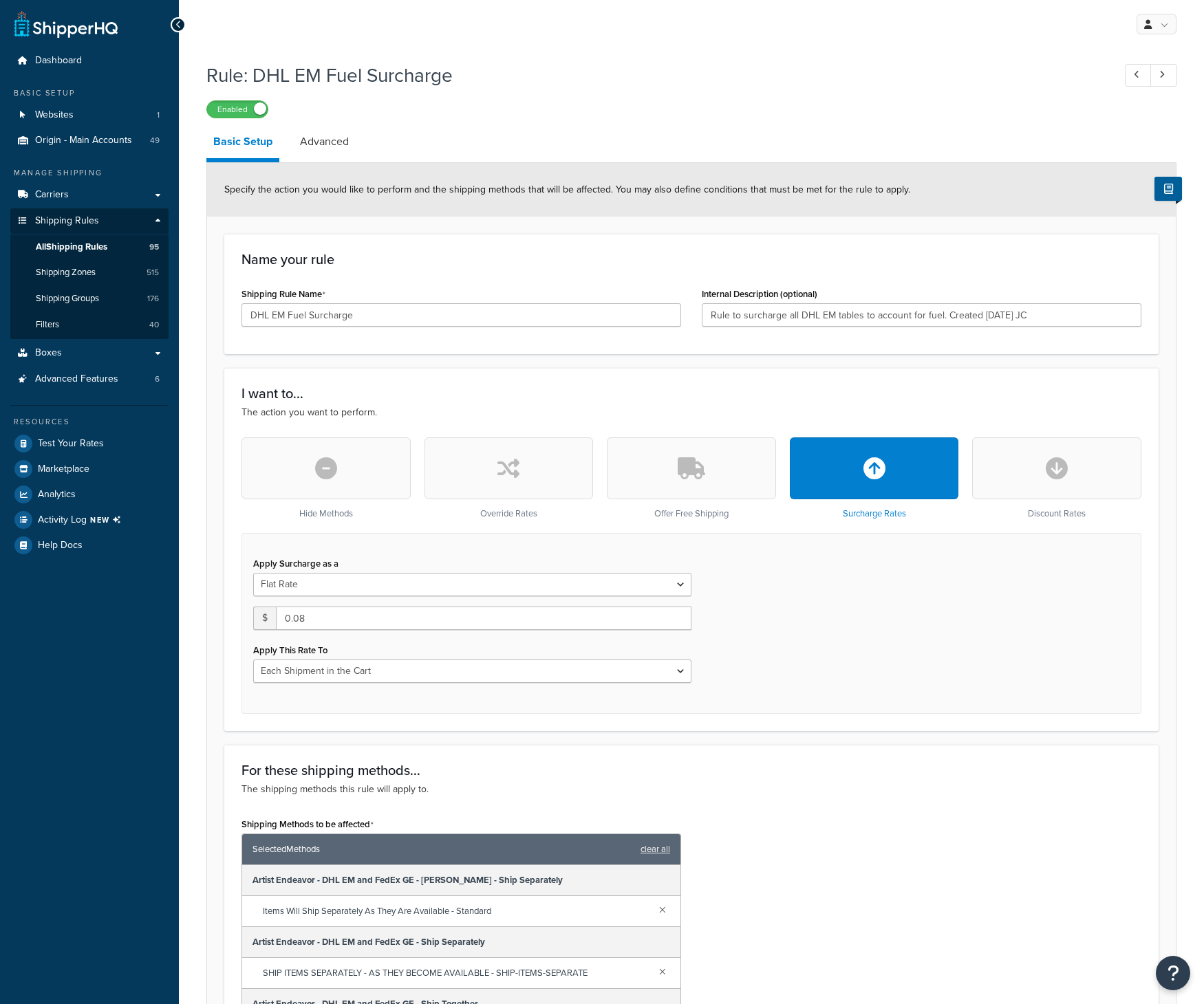
select select "CART"
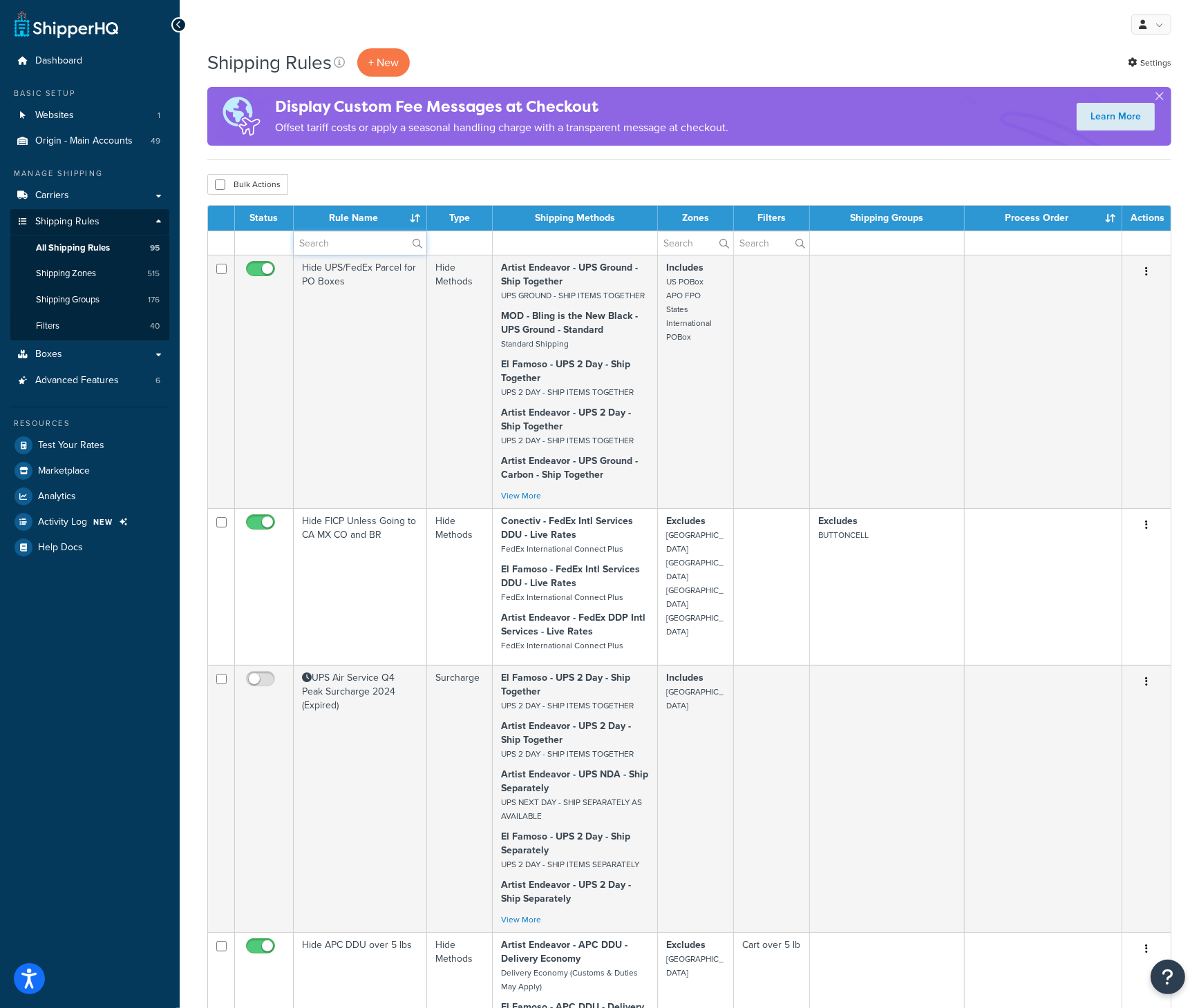
click at [330, 237] on input "text" at bounding box center [360, 243] width 133 height 24
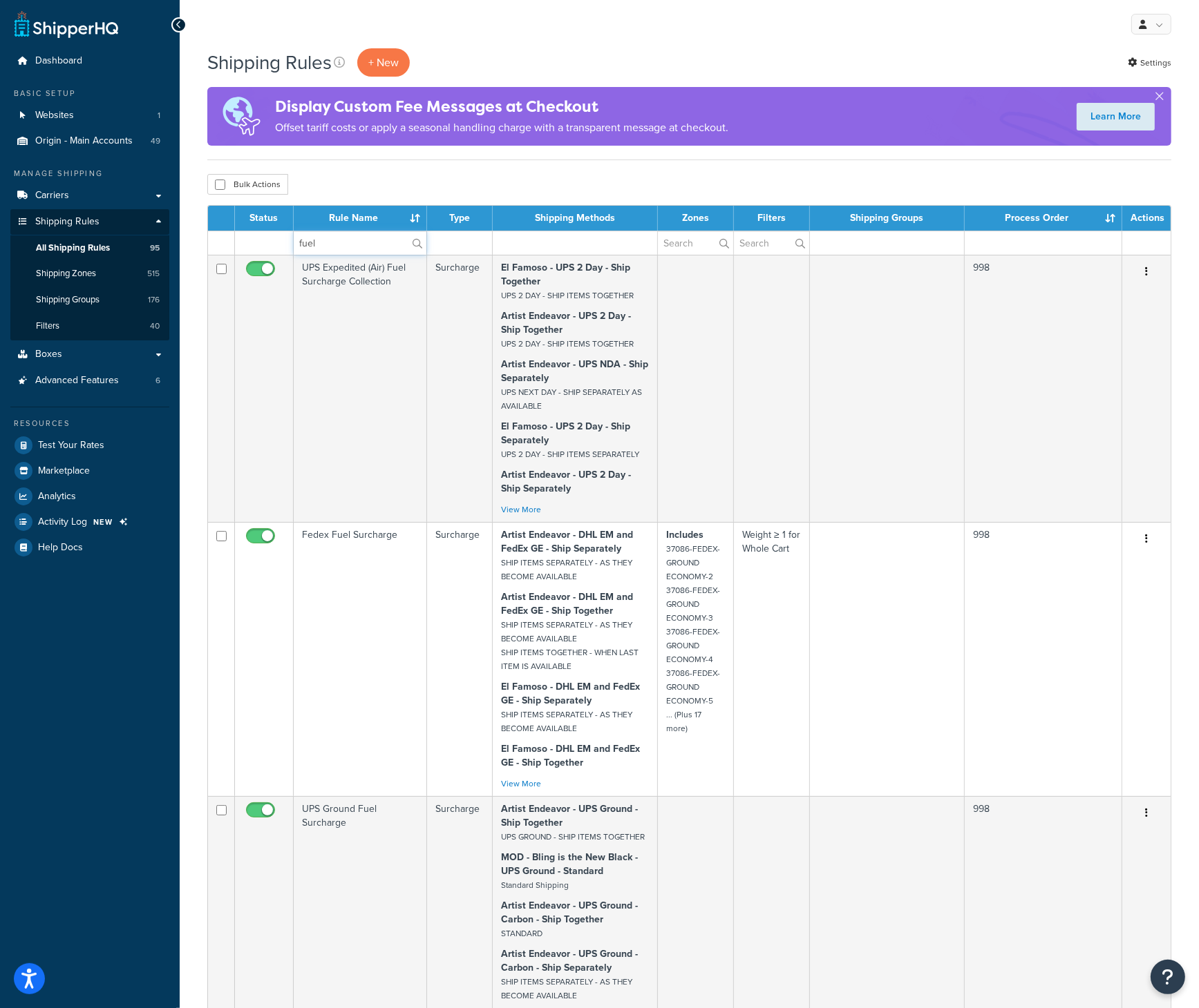
type input "fuel"
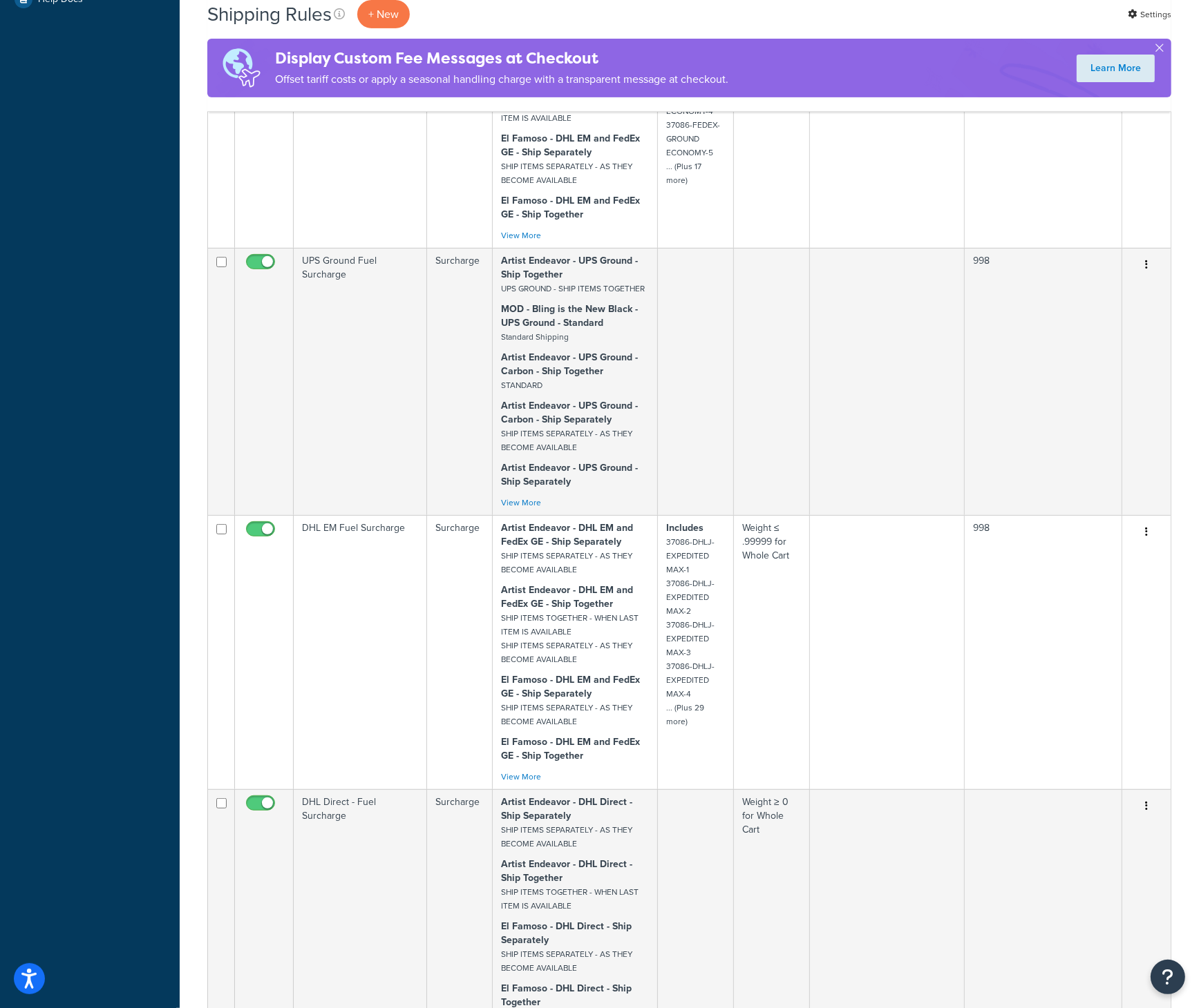
scroll to position [760, 0]
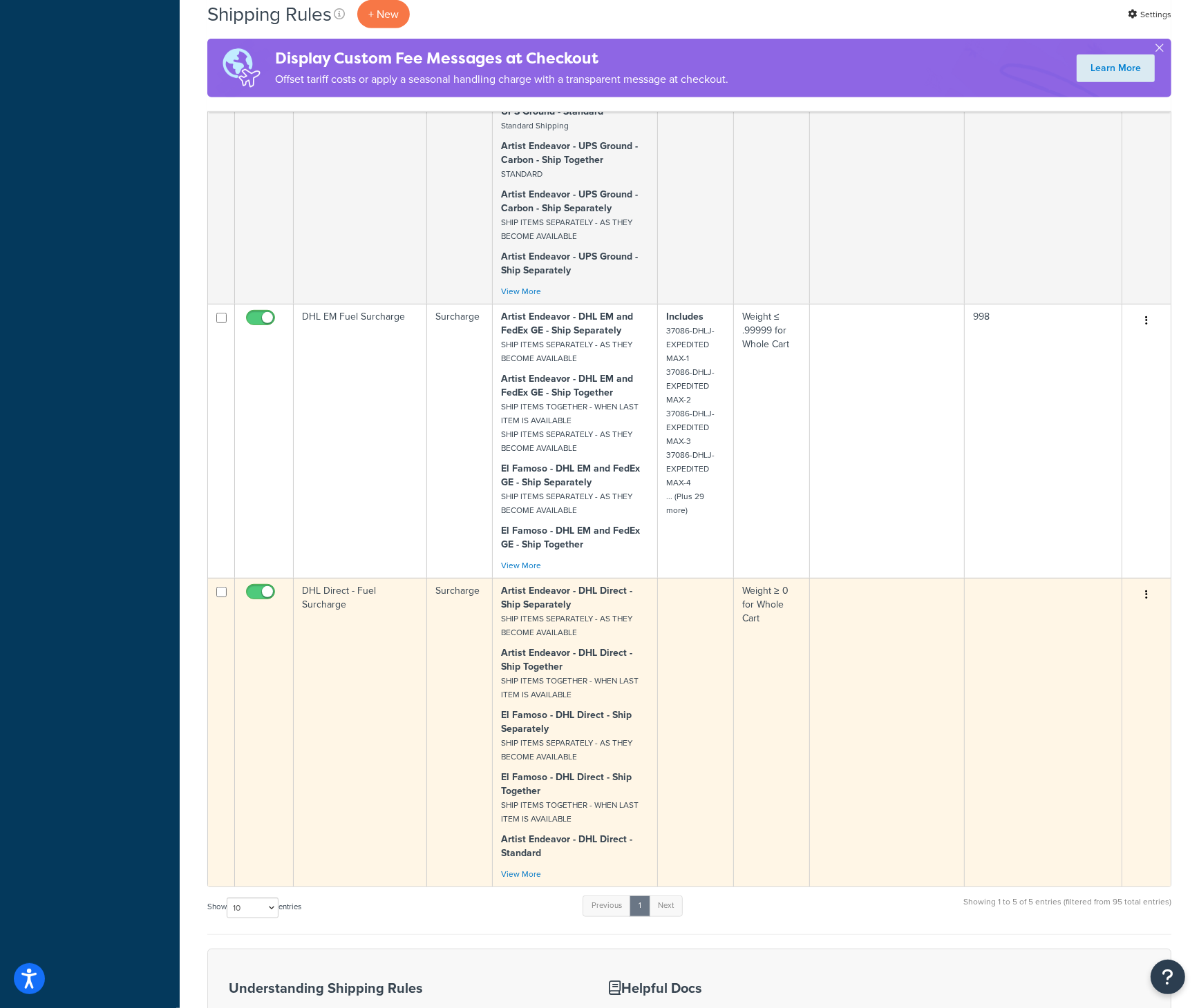
click at [334, 592] on td "DHL Direct - Fuel Surcharge" at bounding box center [360, 732] width 133 height 309
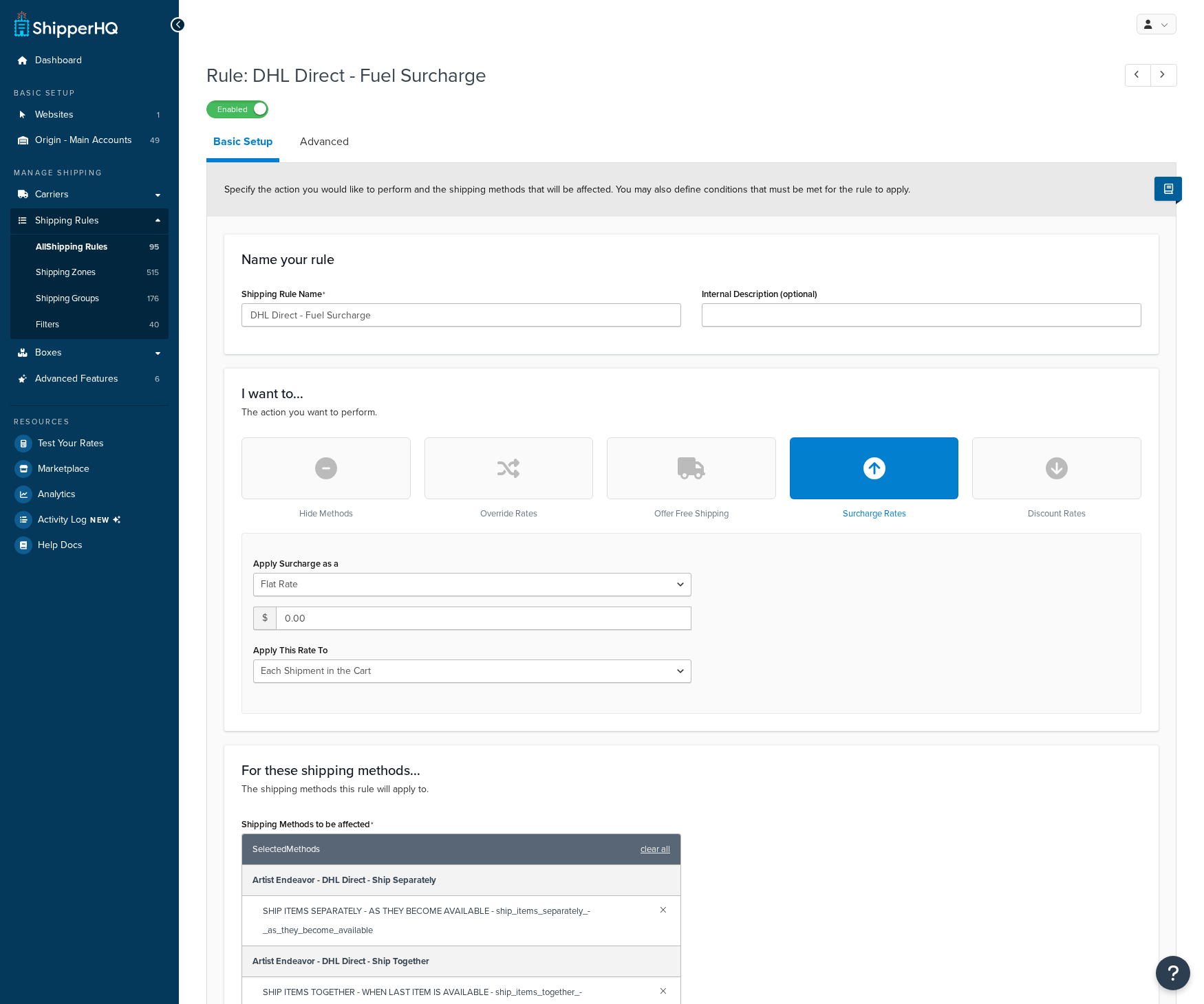
select select "CART"
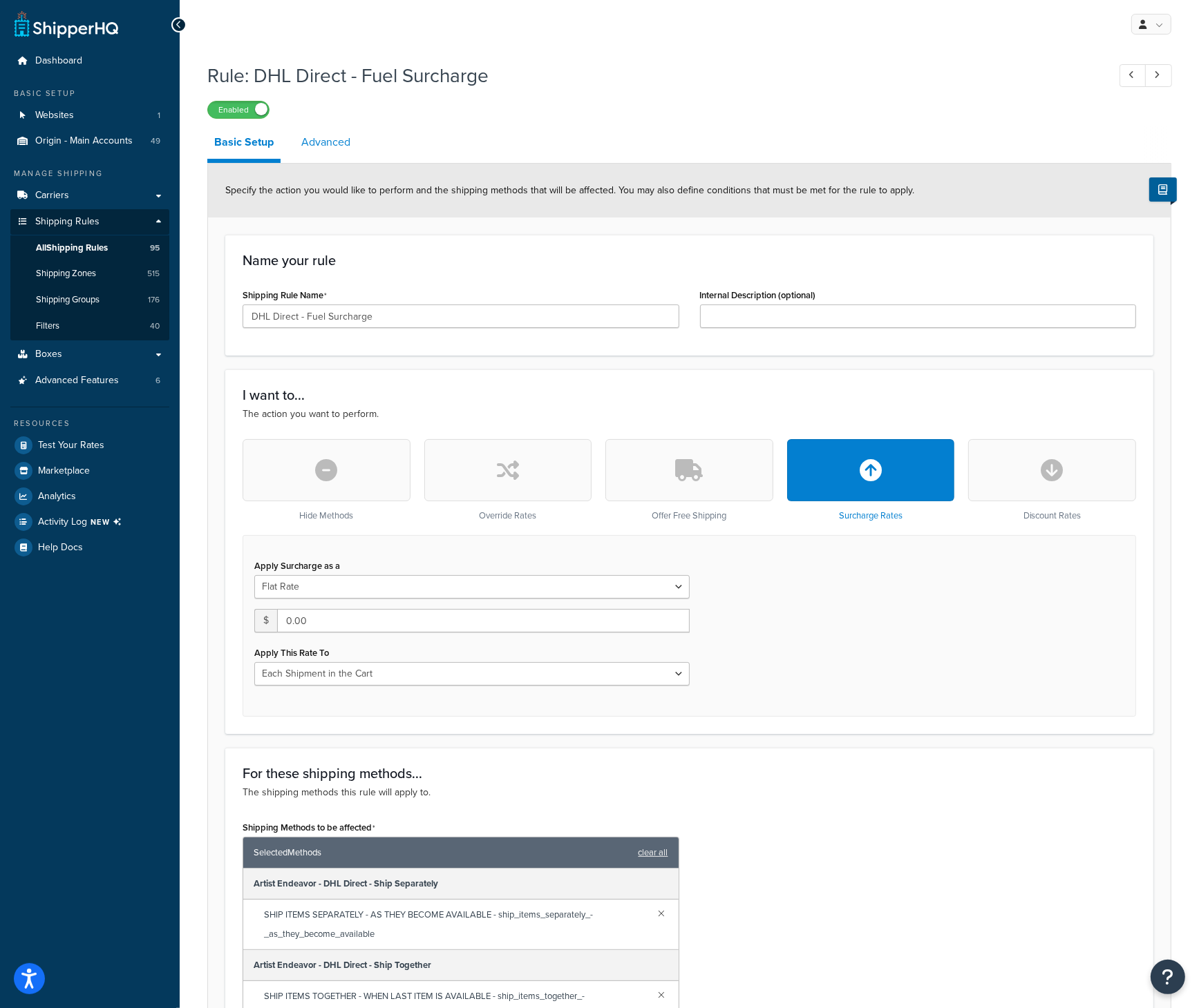
click at [326, 135] on link "Advanced" at bounding box center [326, 142] width 63 height 33
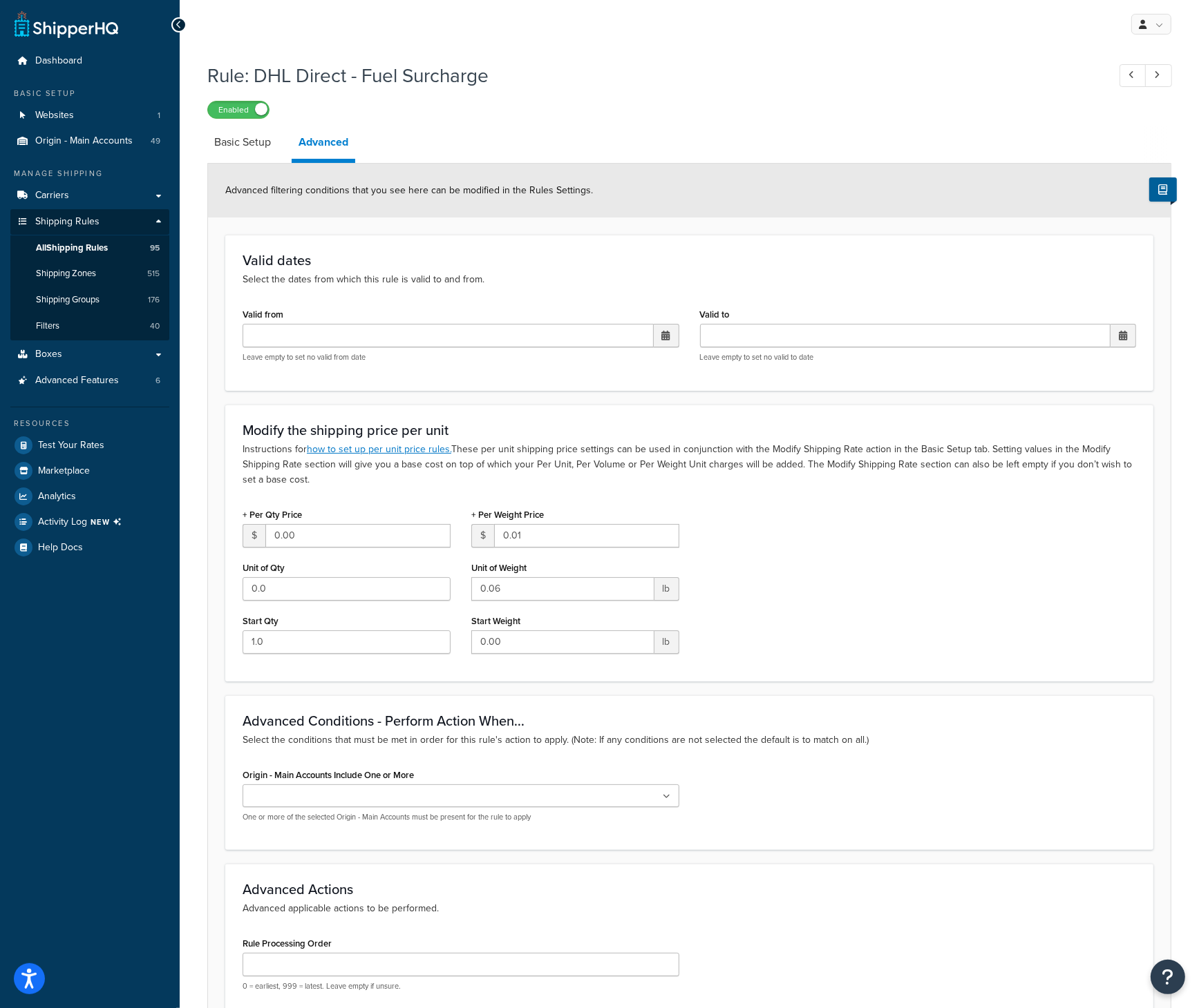
select select "CART"
